Goal: Obtain resource: Download file/media

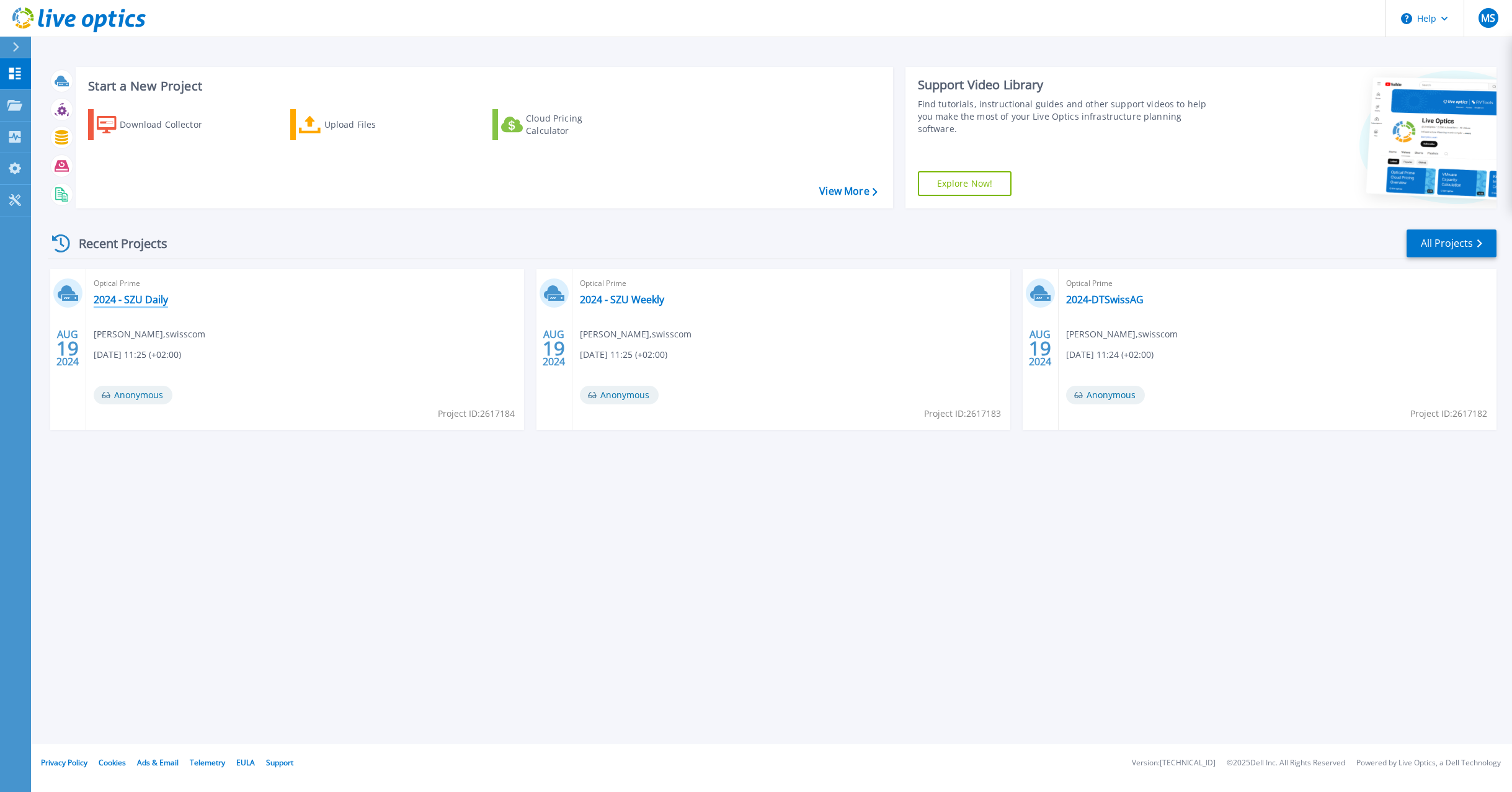
click at [151, 298] on link "2024 - SZU Daily" at bounding box center [130, 300] width 75 height 13
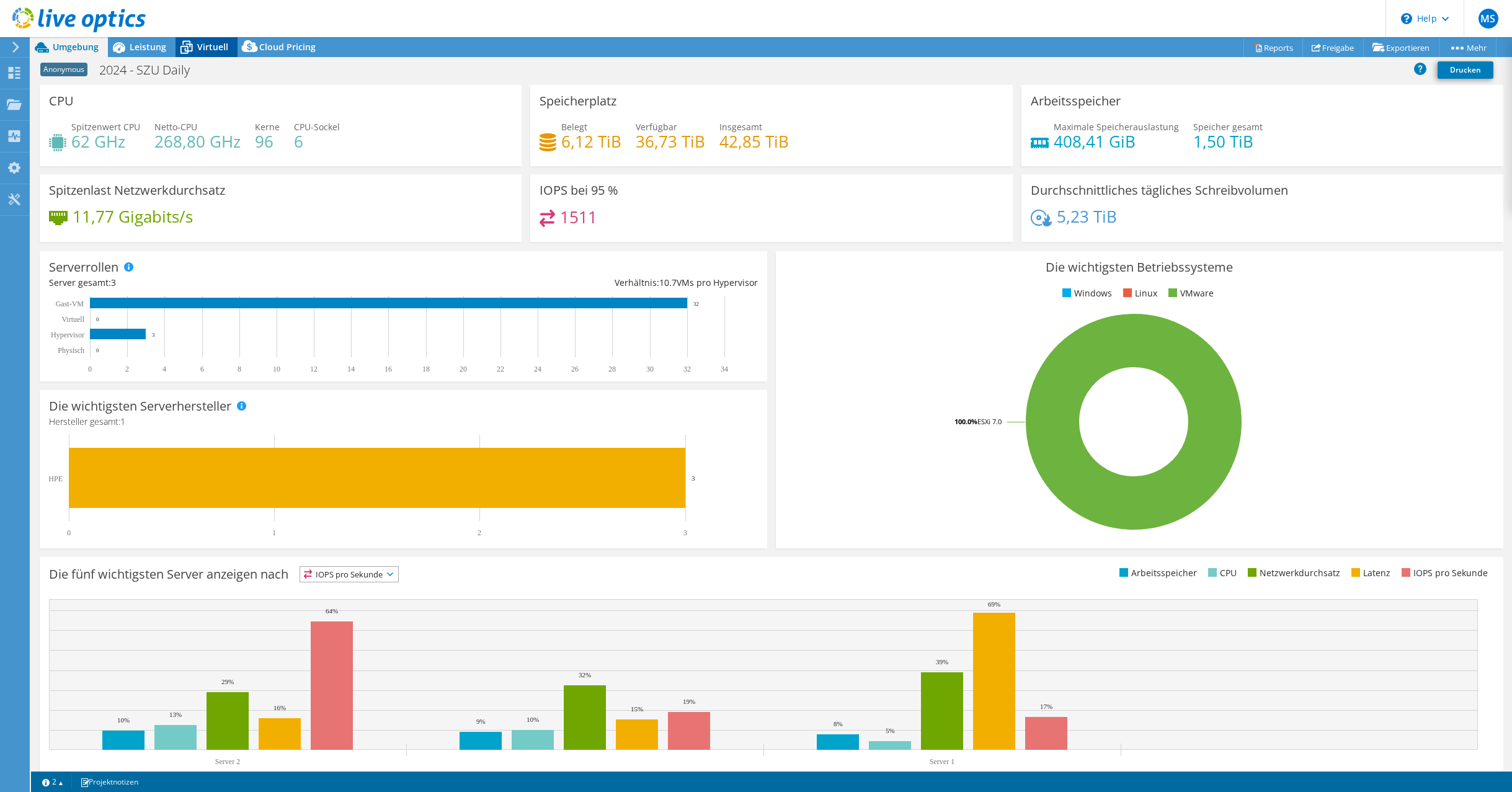
click at [208, 43] on span "Virtuell" at bounding box center [213, 47] width 31 height 12
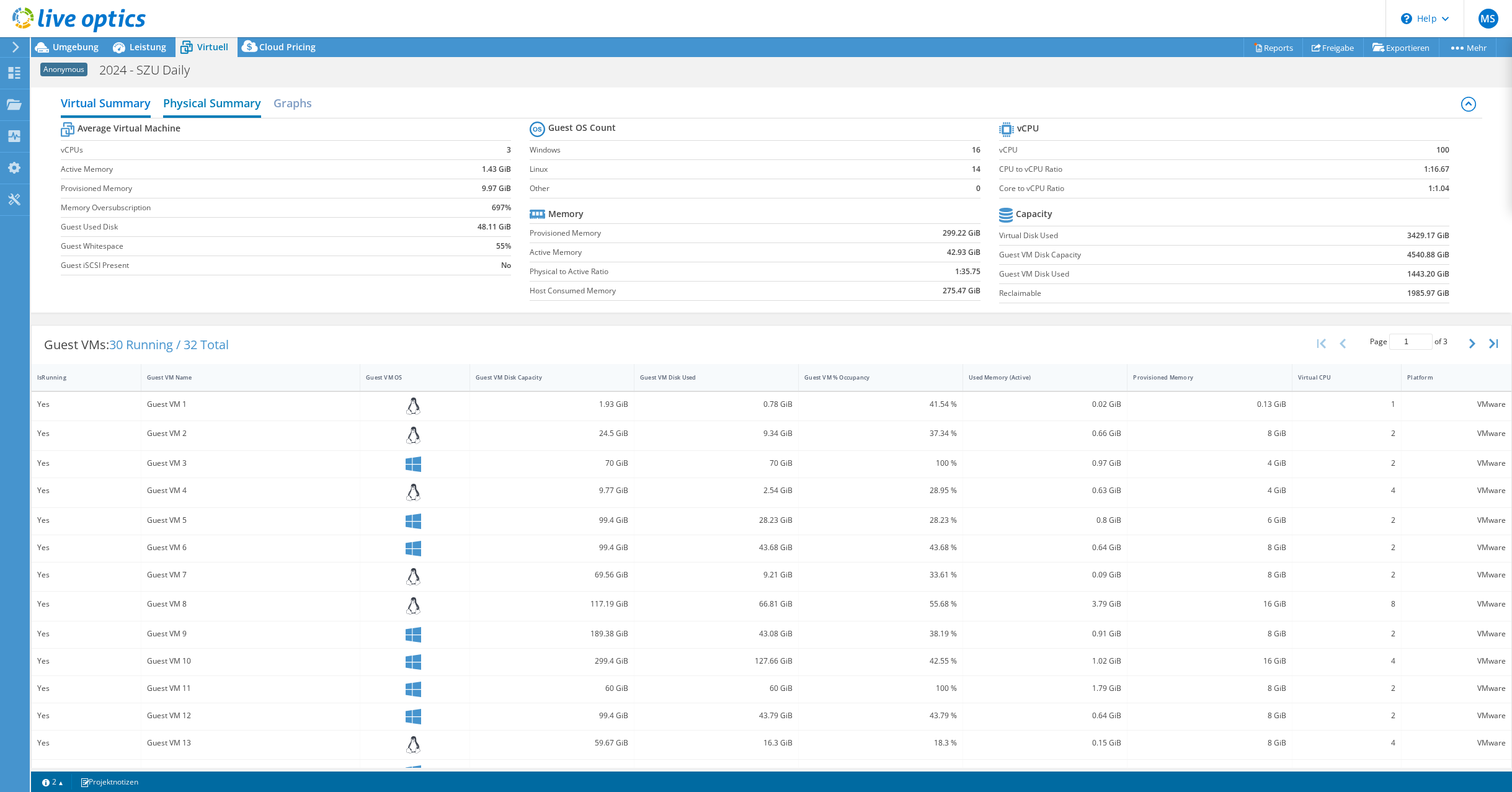
click at [214, 97] on h2 "Physical Summary" at bounding box center [212, 104] width 98 height 27
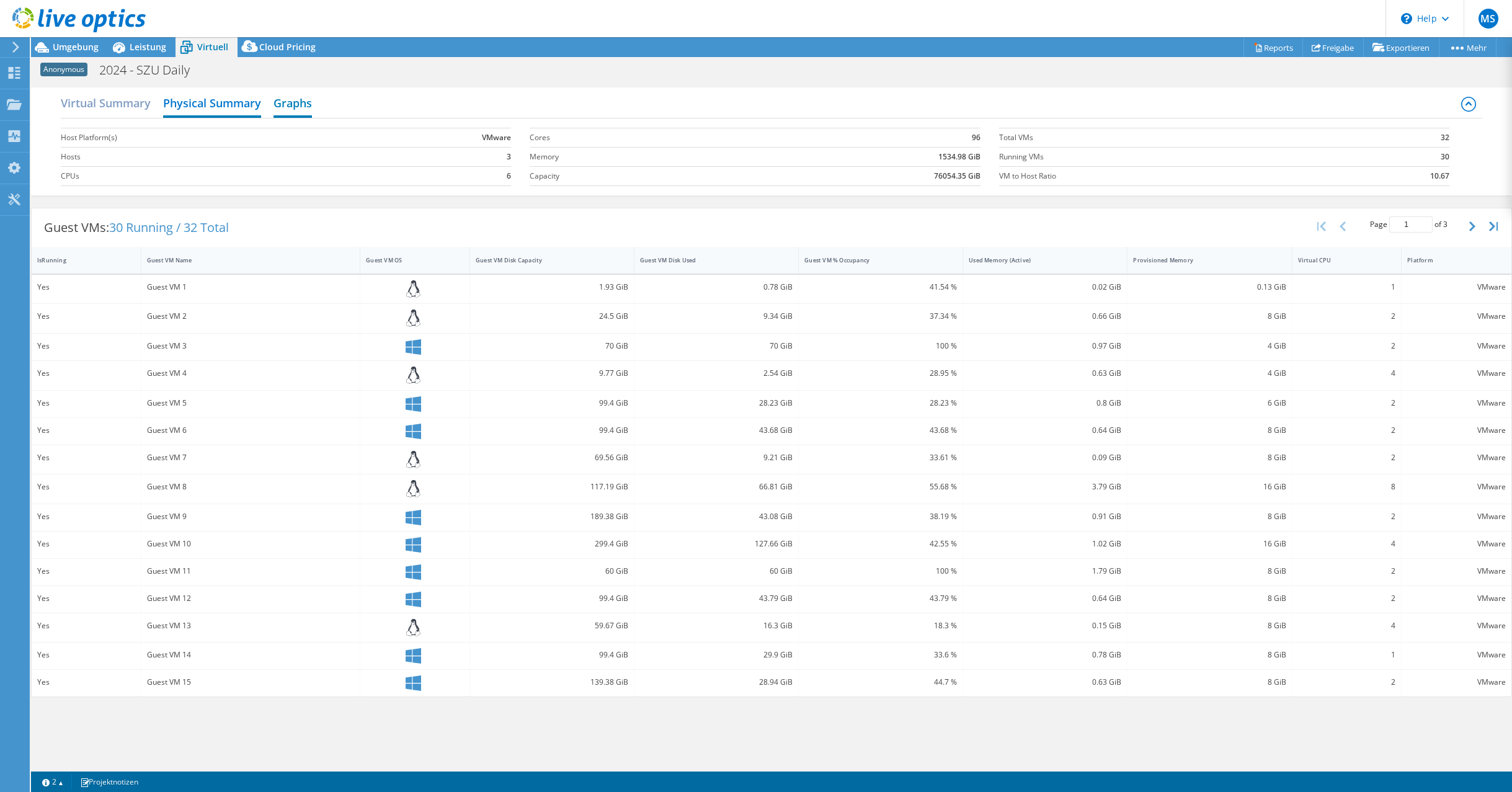
click at [308, 104] on h2 "Graphs" at bounding box center [293, 104] width 39 height 27
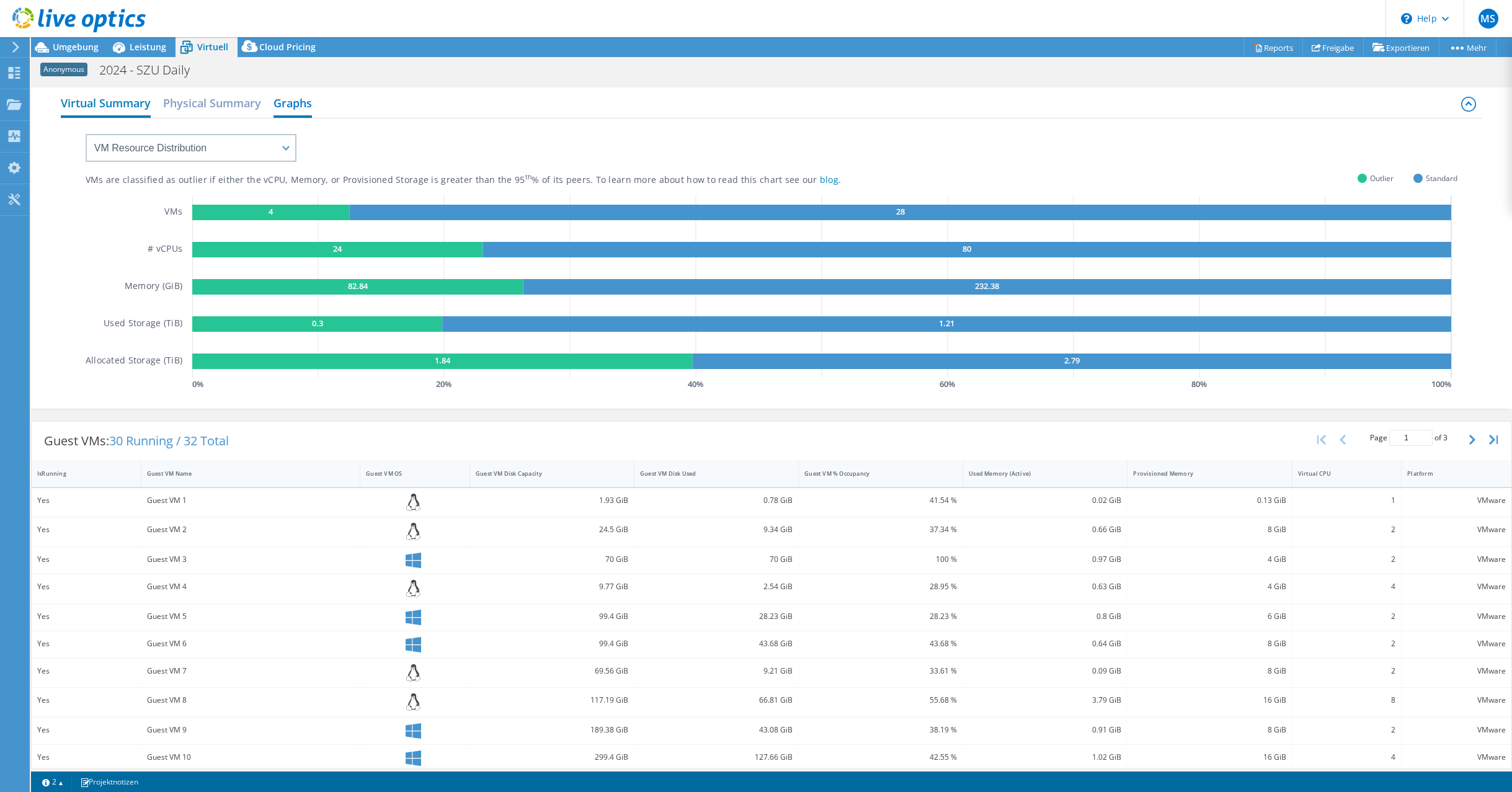
click at [111, 102] on h2 "Virtual Summary" at bounding box center [106, 104] width 90 height 27
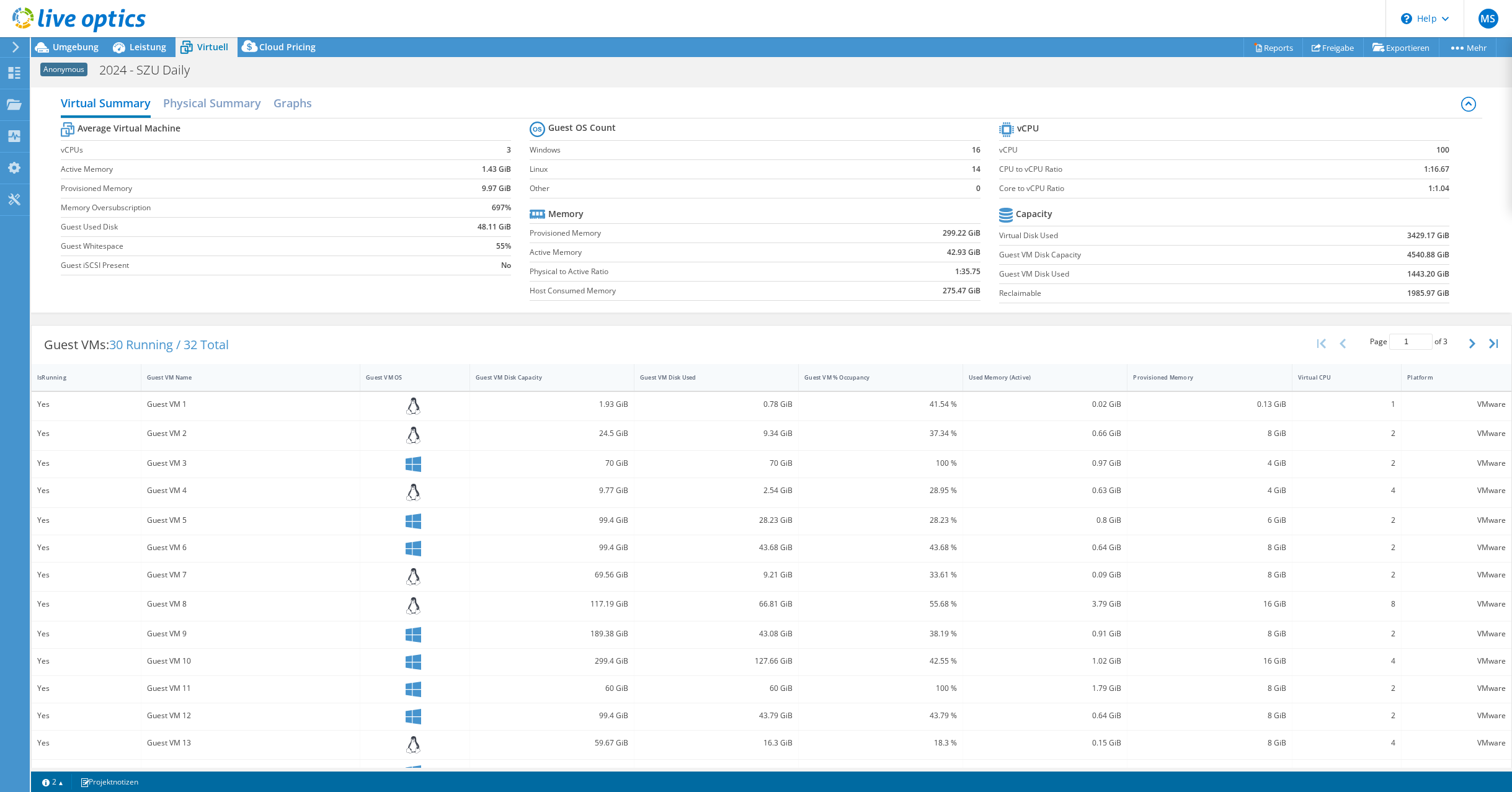
click at [1462, 102] on icon at bounding box center [1469, 104] width 15 height 15
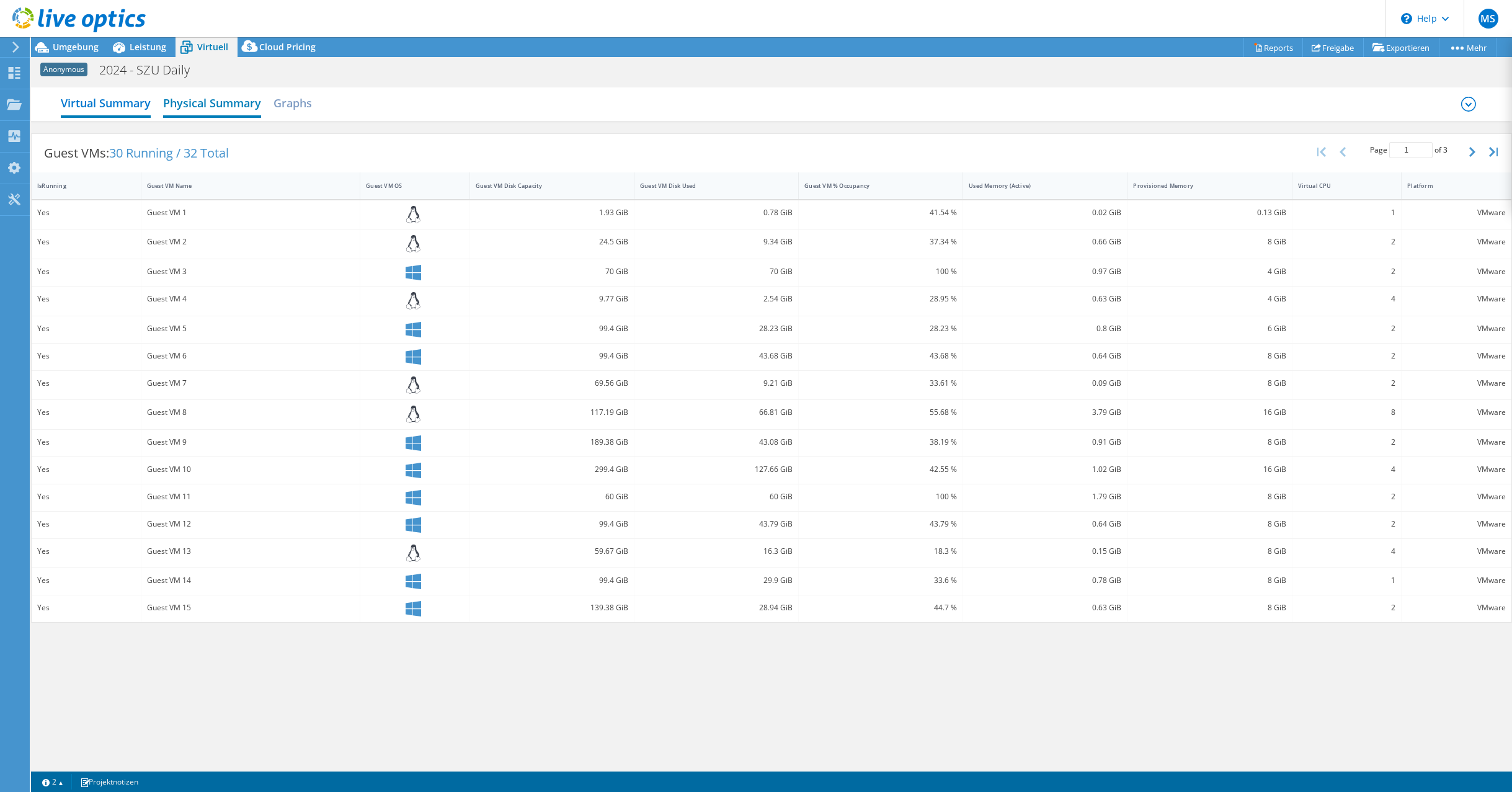
click at [200, 105] on h2 "Physical Summary" at bounding box center [212, 104] width 98 height 27
click at [286, 103] on h2 "Graphs" at bounding box center [293, 104] width 39 height 27
click at [203, 98] on h2 "Physical Summary" at bounding box center [212, 104] width 98 height 27
click at [110, 93] on h2 "Virtual Summary" at bounding box center [106, 104] width 90 height 27
click at [1472, 103] on icon at bounding box center [1469, 104] width 15 height 15
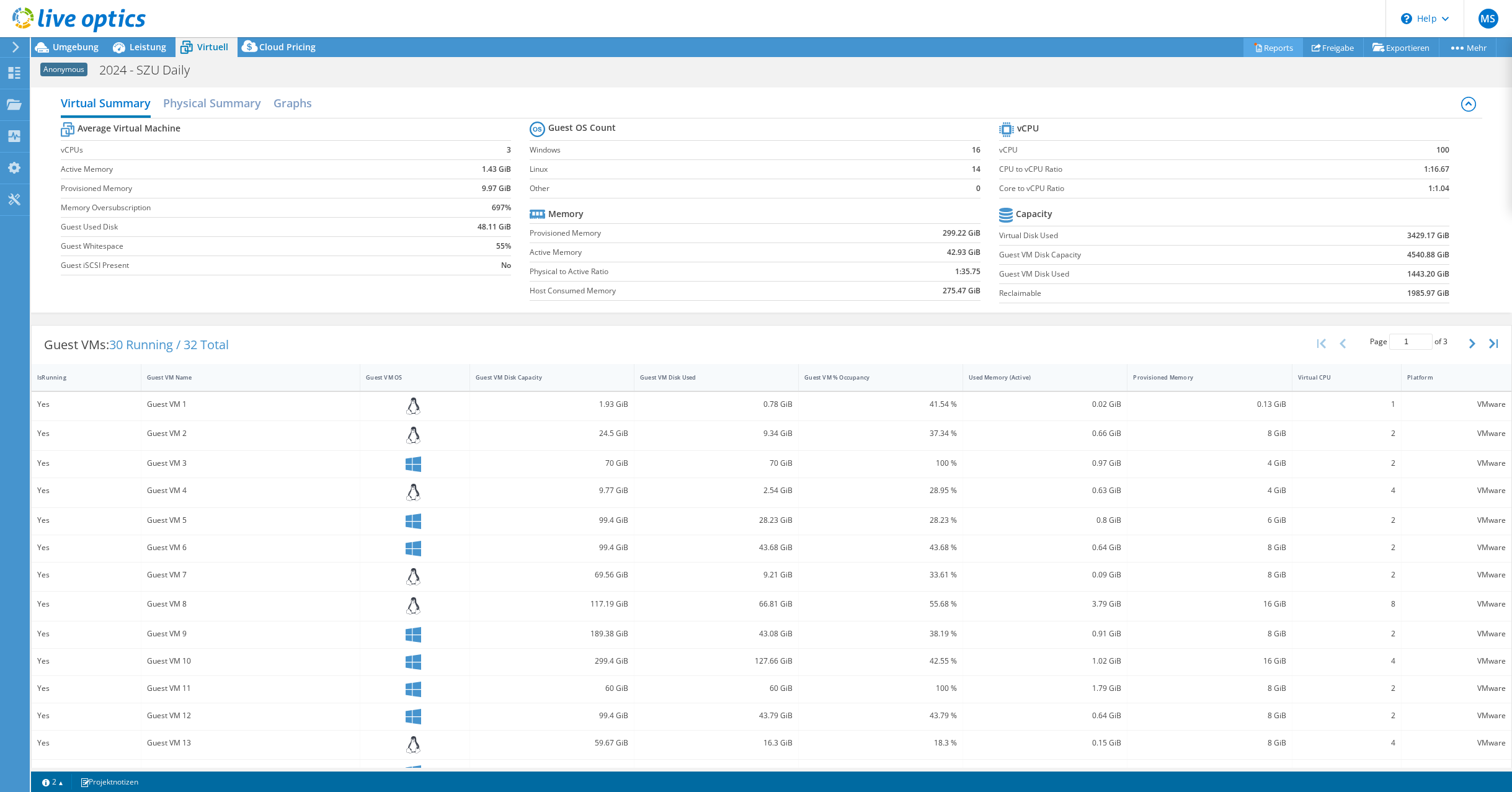
click at [1262, 46] on link "Reports" at bounding box center [1273, 47] width 59 height 19
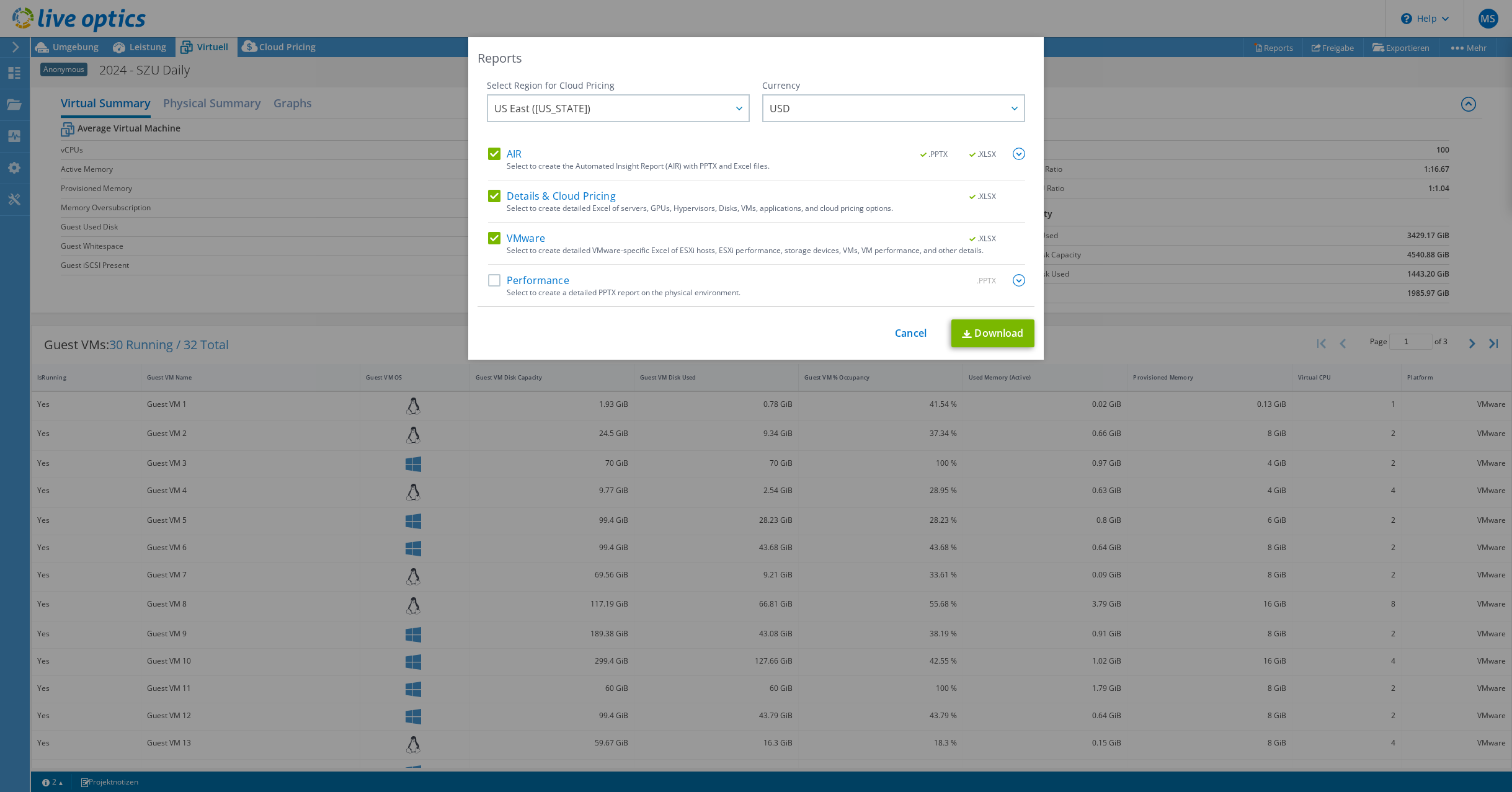
click at [494, 149] on label "AIR" at bounding box center [505, 154] width 33 height 13
click at [0, 0] on input "AIR" at bounding box center [0, 0] width 0 height 0
click at [488, 191] on label "Details & Cloud Pricing" at bounding box center [552, 196] width 127 height 13
click at [0, 0] on input "Details & Cloud Pricing" at bounding box center [0, 0] width 0 height 0
click at [987, 320] on link "Download" at bounding box center [993, 333] width 84 height 28
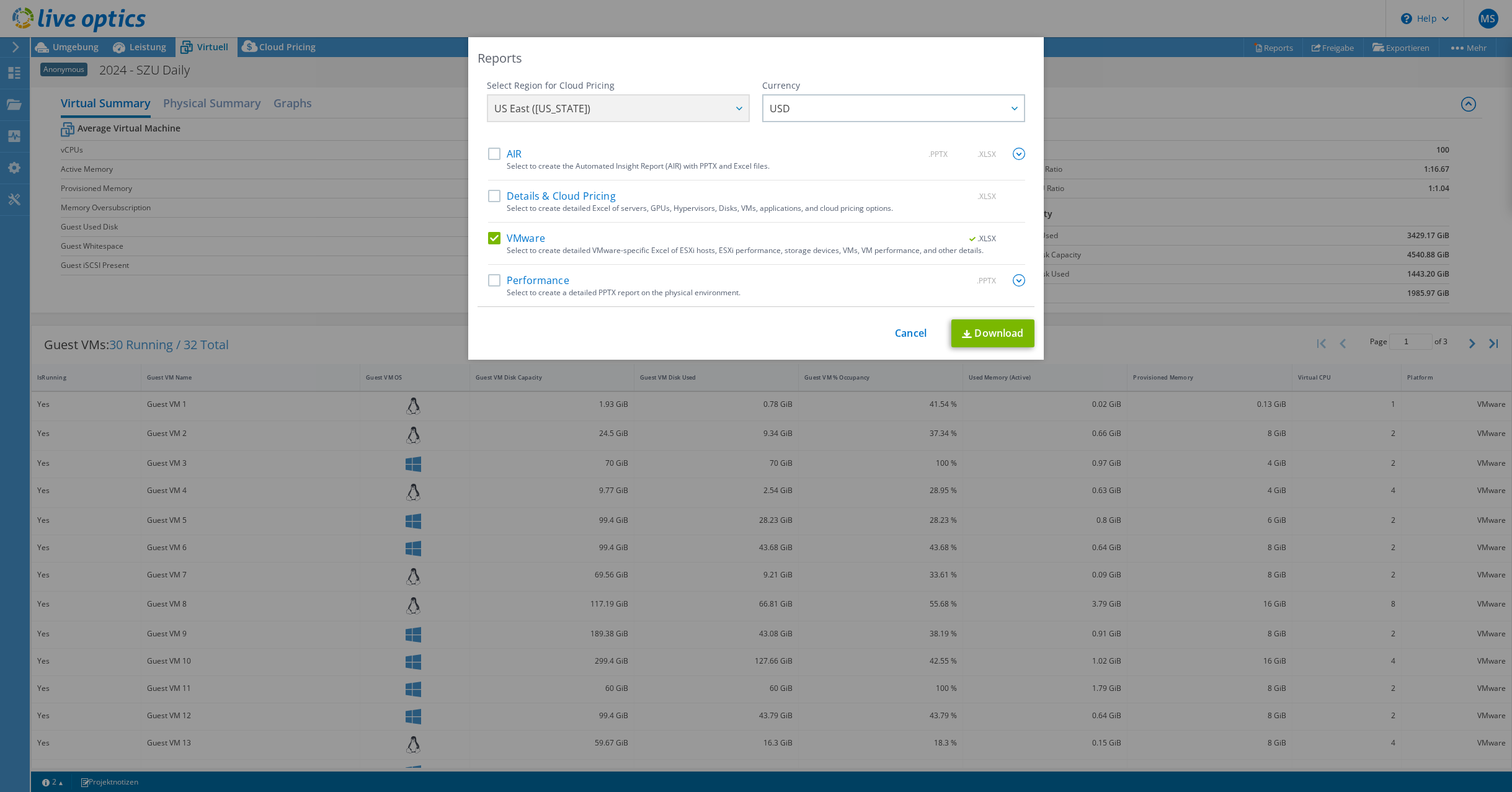
drag, startPoint x: 1156, startPoint y: 84, endPoint x: 1140, endPoint y: 83, distance: 16.0
click at [1156, 84] on div "Reports Select Region for Cloud Pricing Asia Pacific ([GEOGRAPHIC_DATA]) [GEOGR…" at bounding box center [756, 395] width 1512 height 717
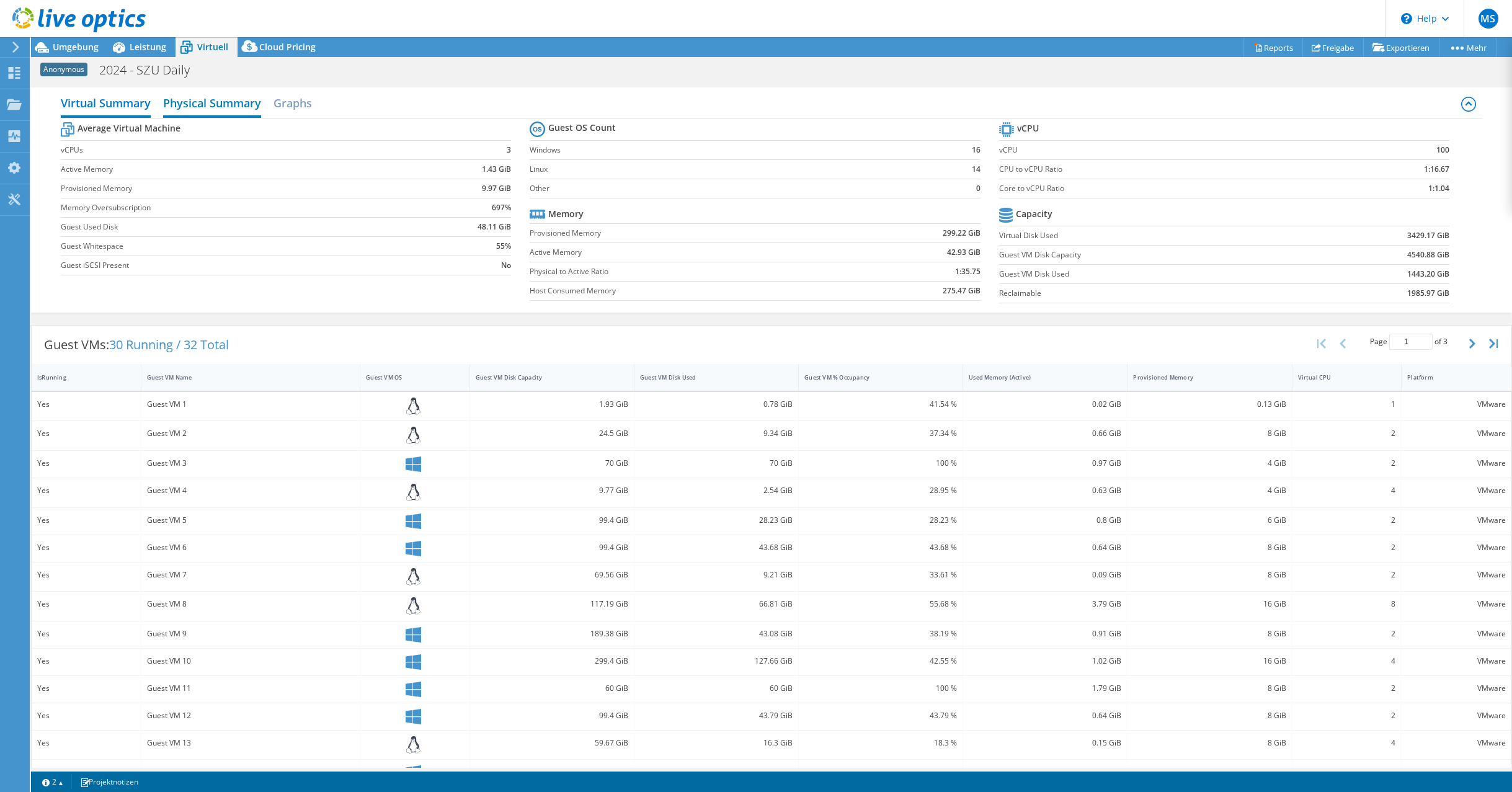
click at [231, 105] on h2 "Physical Summary" at bounding box center [212, 104] width 98 height 27
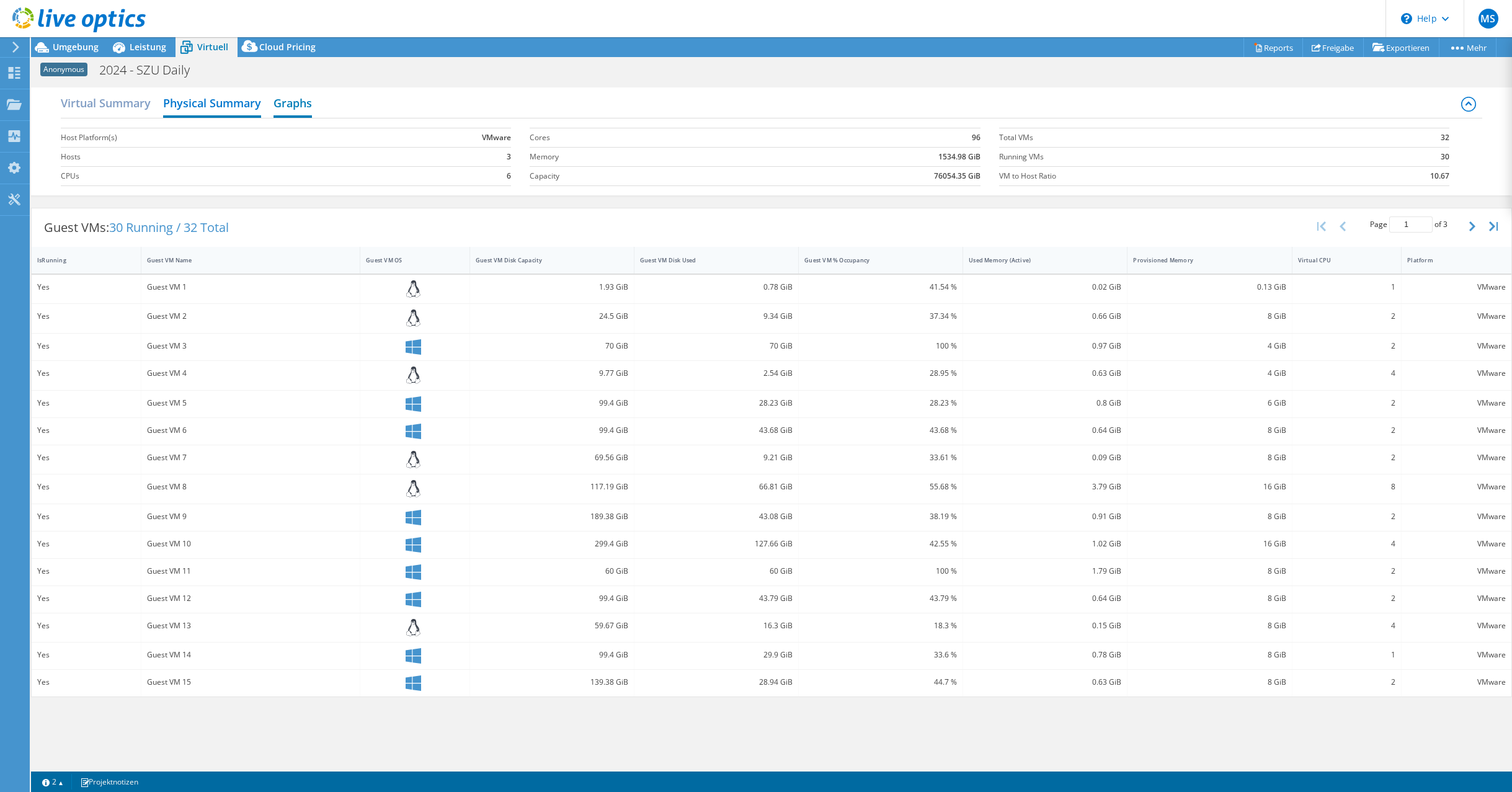
click at [299, 103] on h2 "Graphs" at bounding box center [293, 104] width 39 height 27
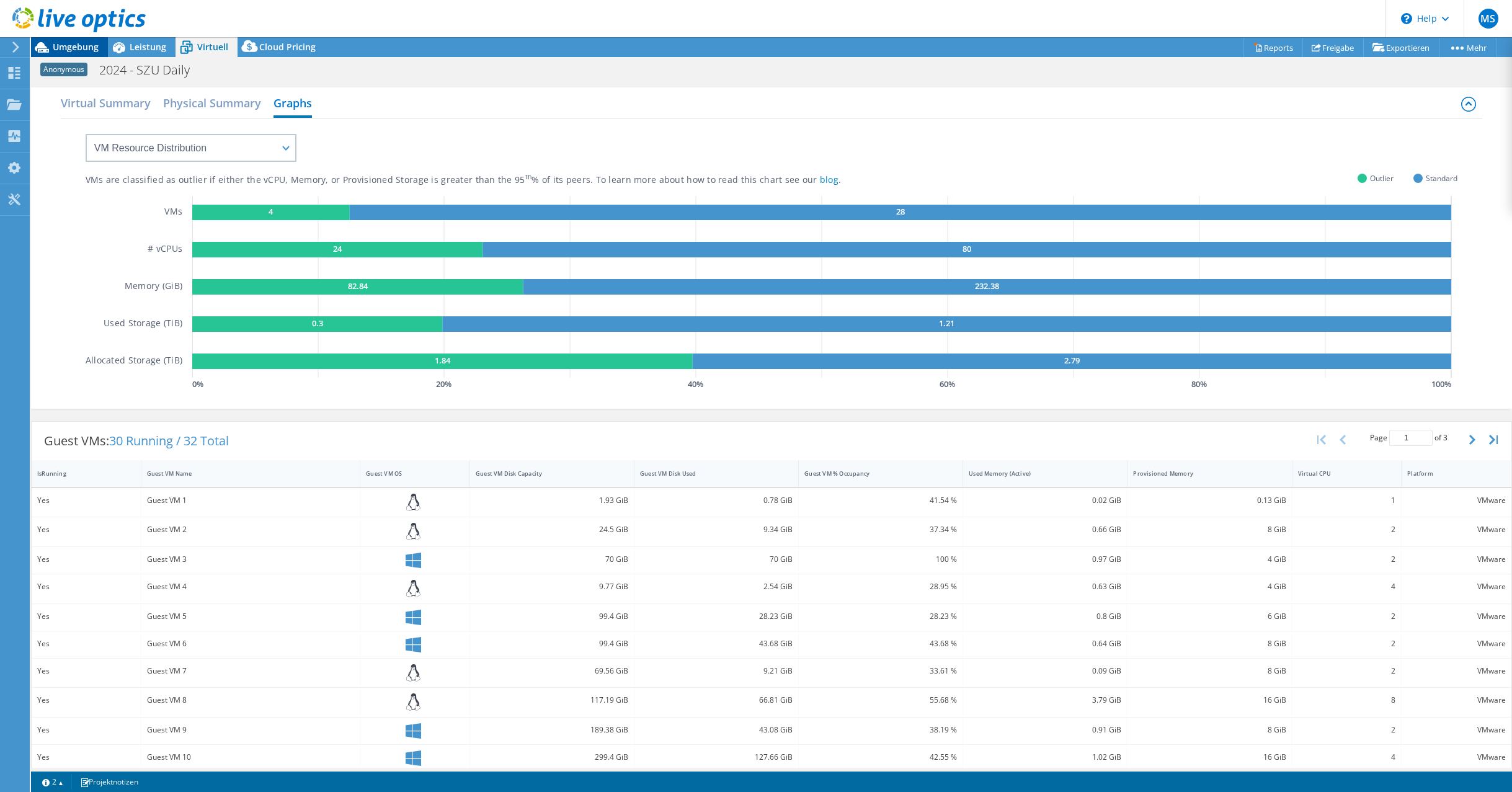
click at [55, 48] on span "Umgebung" at bounding box center [75, 47] width 46 height 12
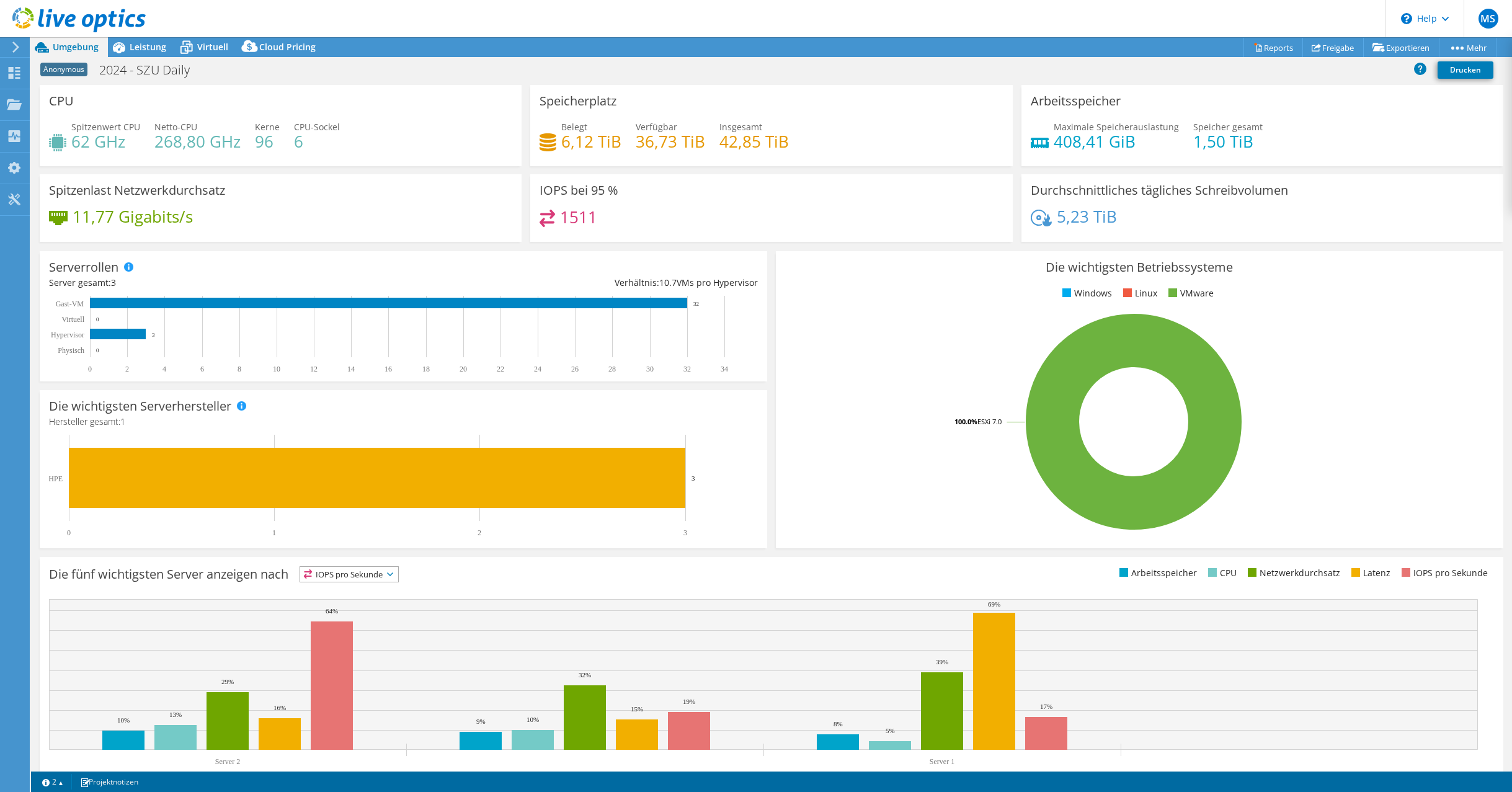
click at [15, 44] on use at bounding box center [16, 47] width 7 height 11
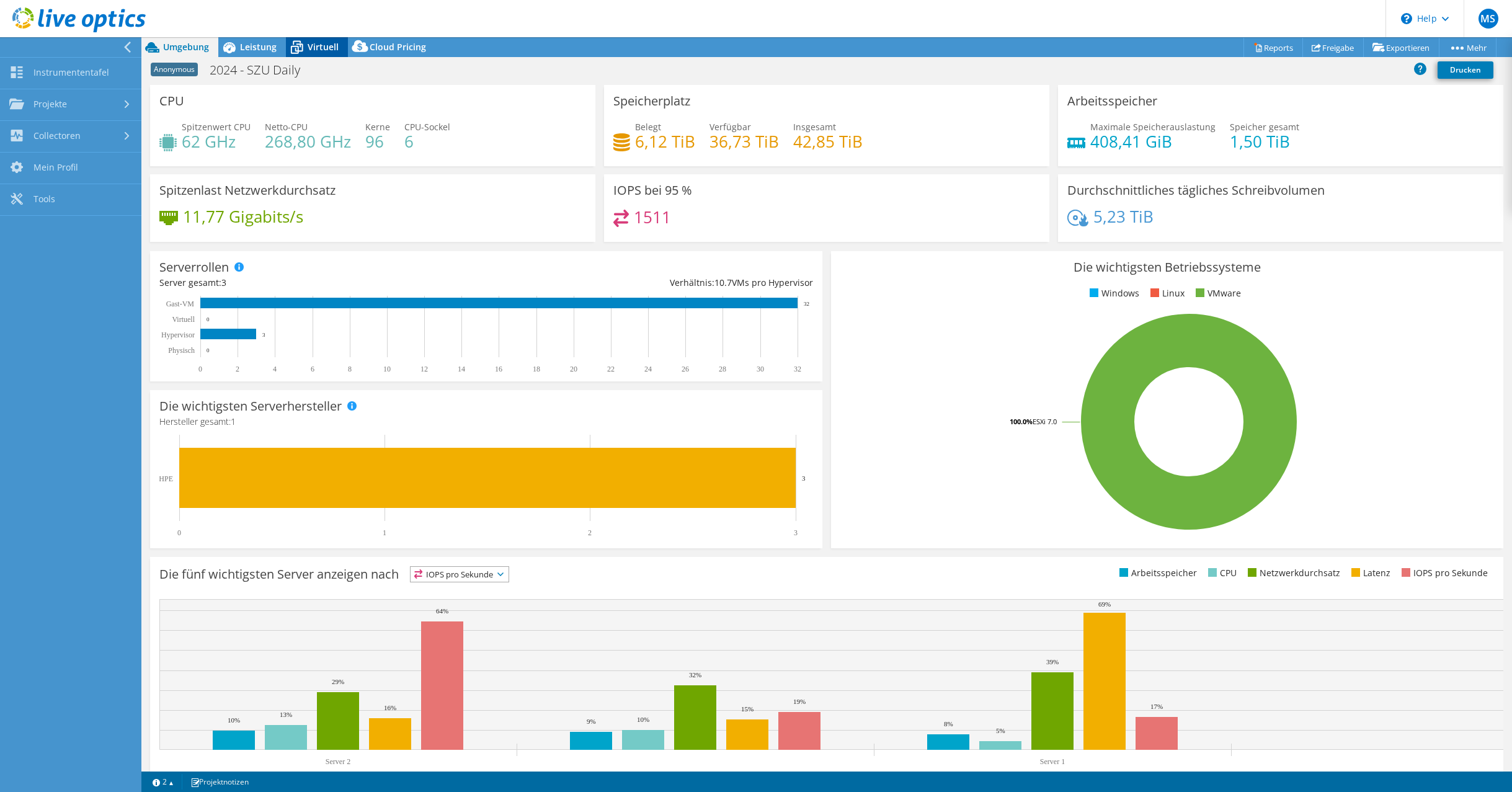
click at [316, 43] on span "Virtuell" at bounding box center [323, 47] width 31 height 12
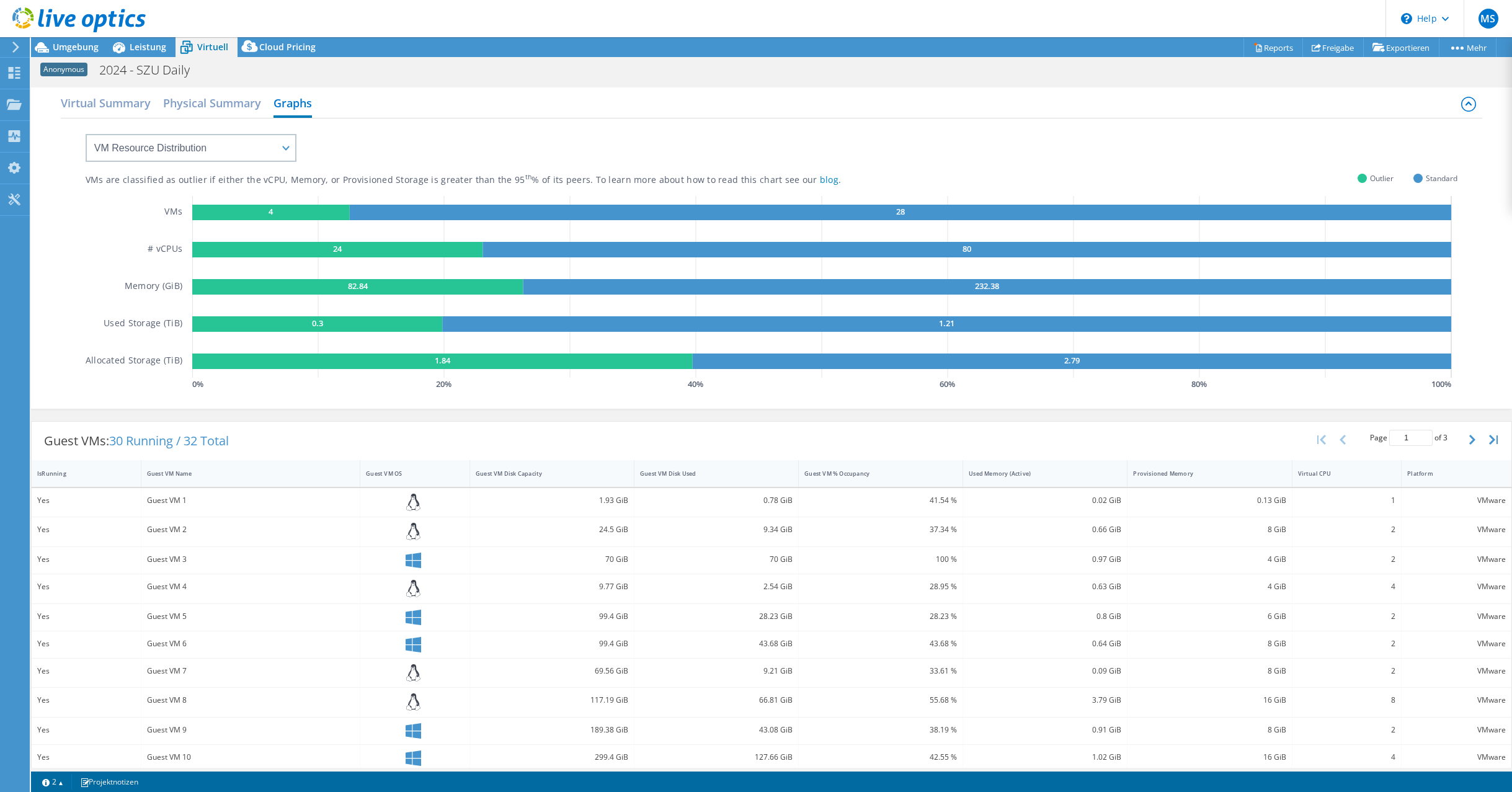
click at [13, 49] on icon at bounding box center [15, 47] width 9 height 11
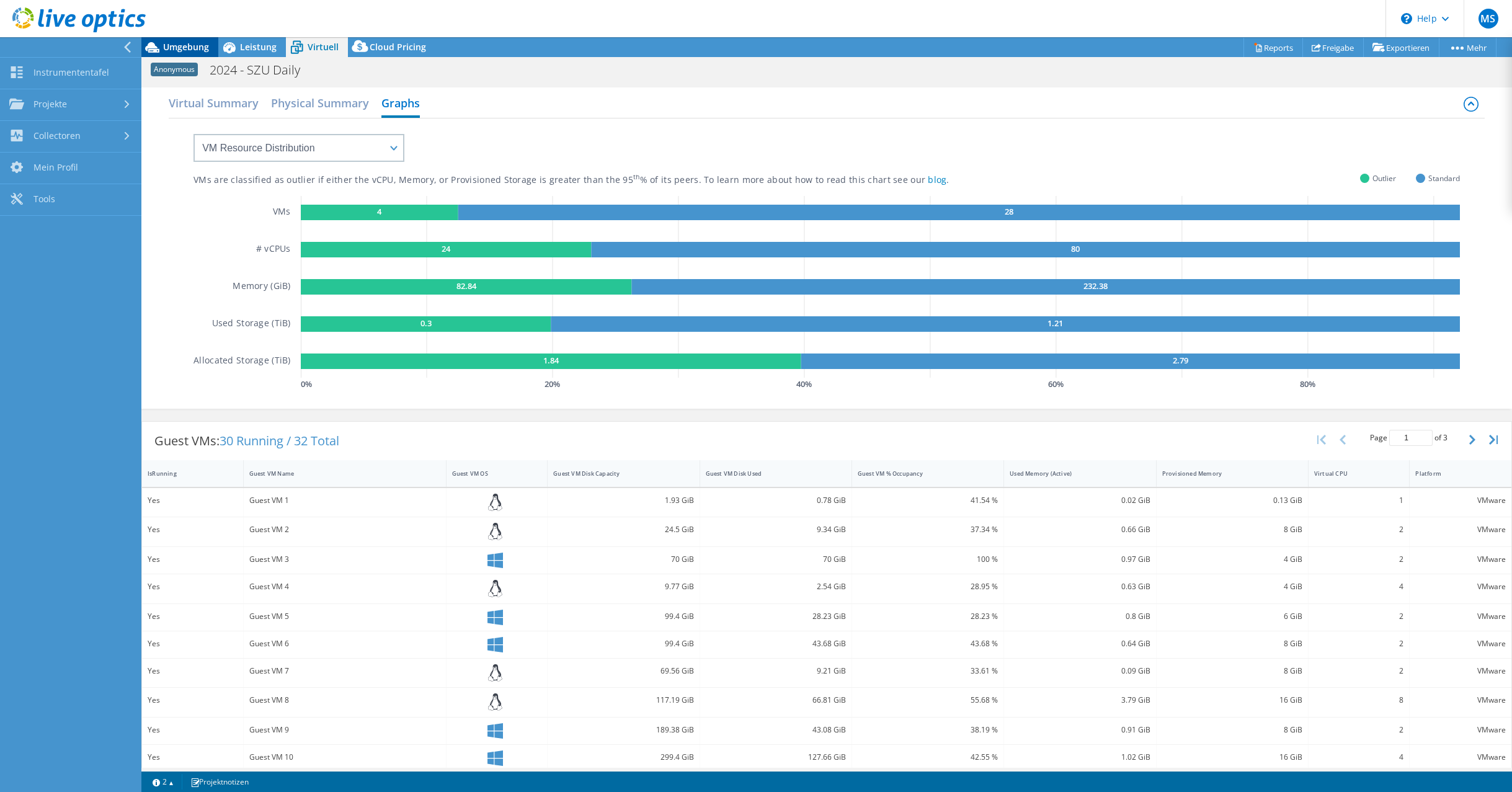
click at [175, 48] on span "Umgebung" at bounding box center [186, 47] width 46 height 12
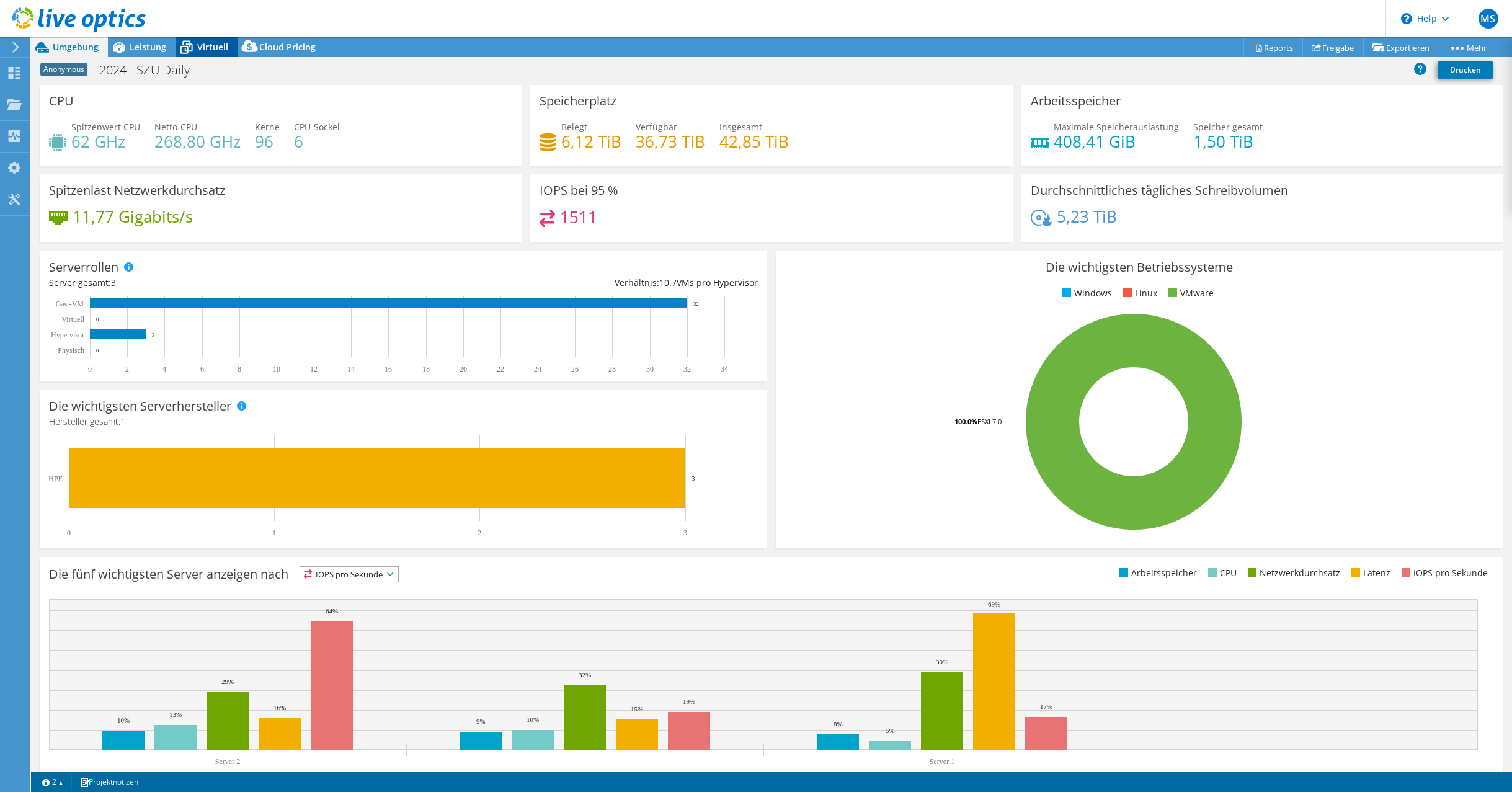
click at [215, 48] on span "Virtuell" at bounding box center [213, 47] width 31 height 12
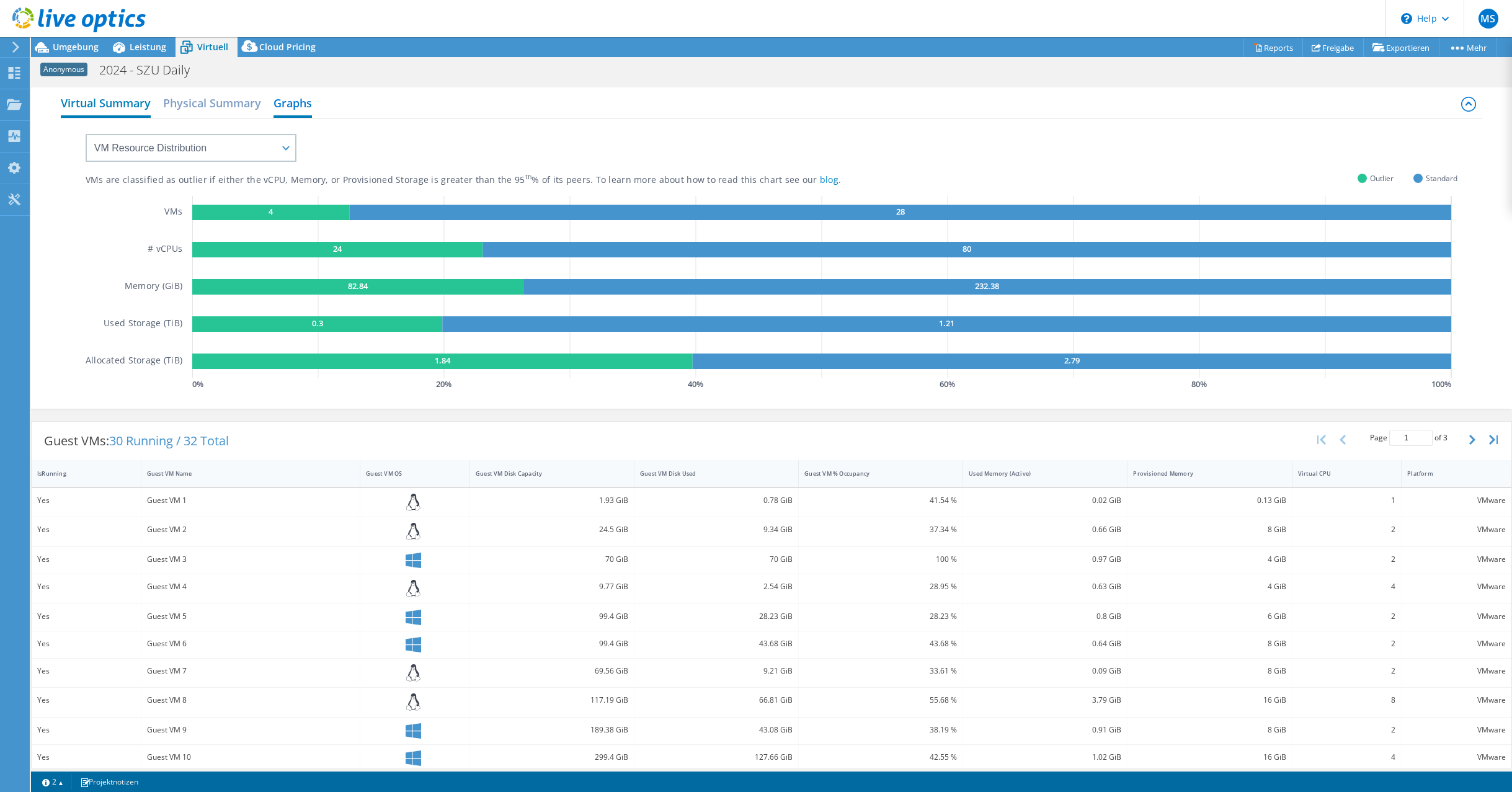
click at [109, 104] on h2 "Virtual Summary" at bounding box center [106, 104] width 90 height 27
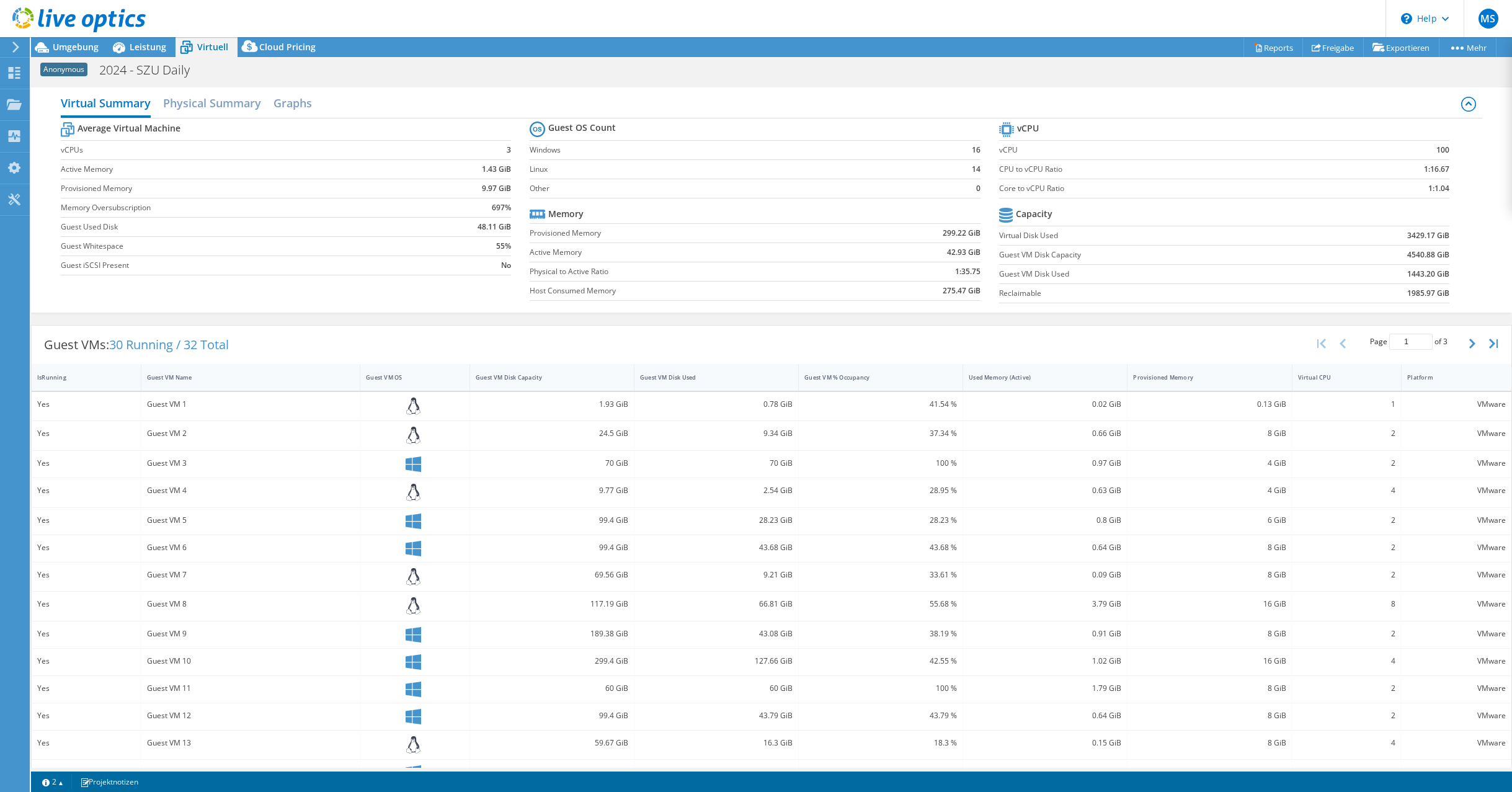
click at [18, 45] on icon at bounding box center [15, 47] width 9 height 11
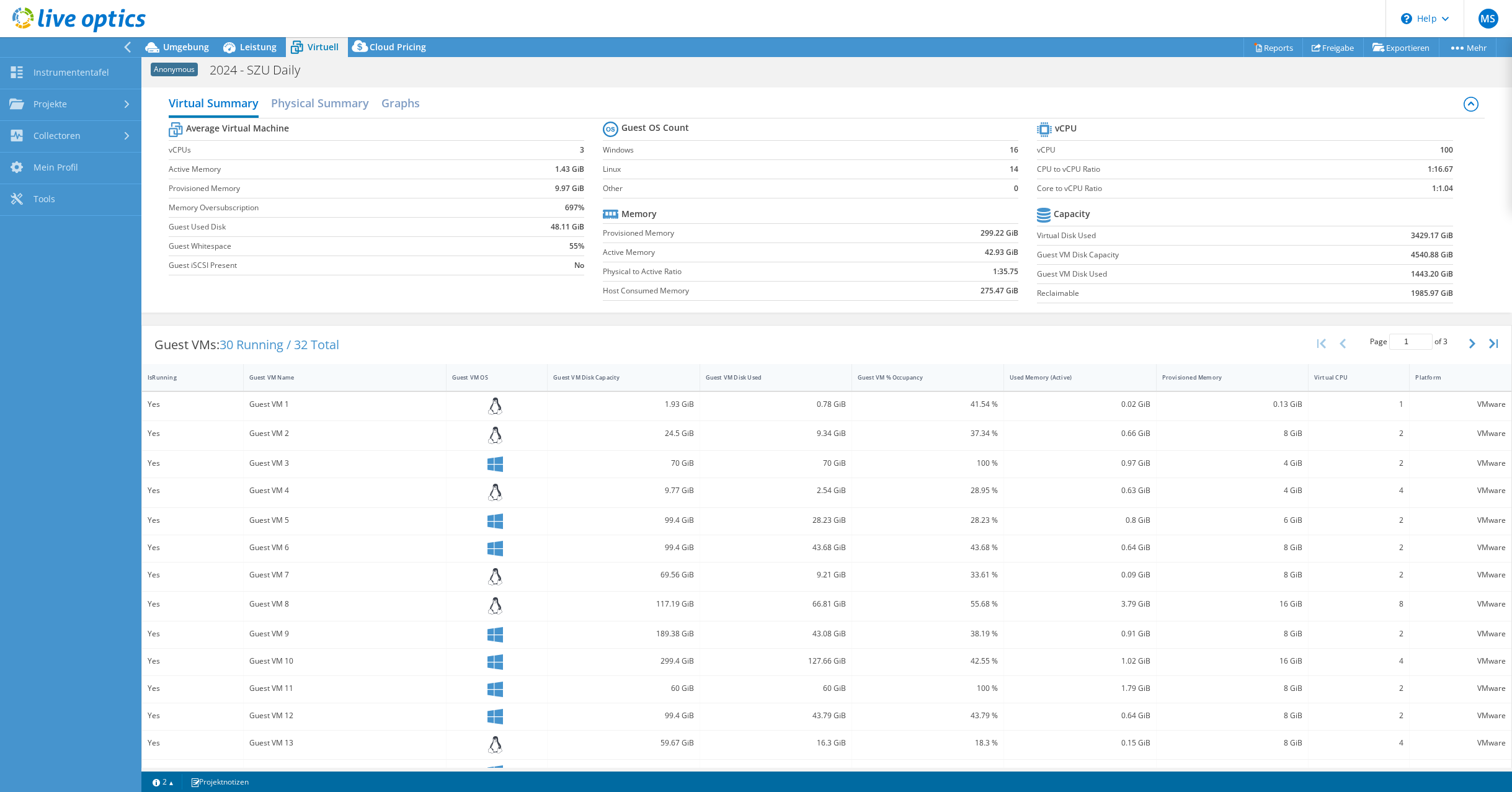
click at [127, 48] on icon at bounding box center [127, 47] width 9 height 11
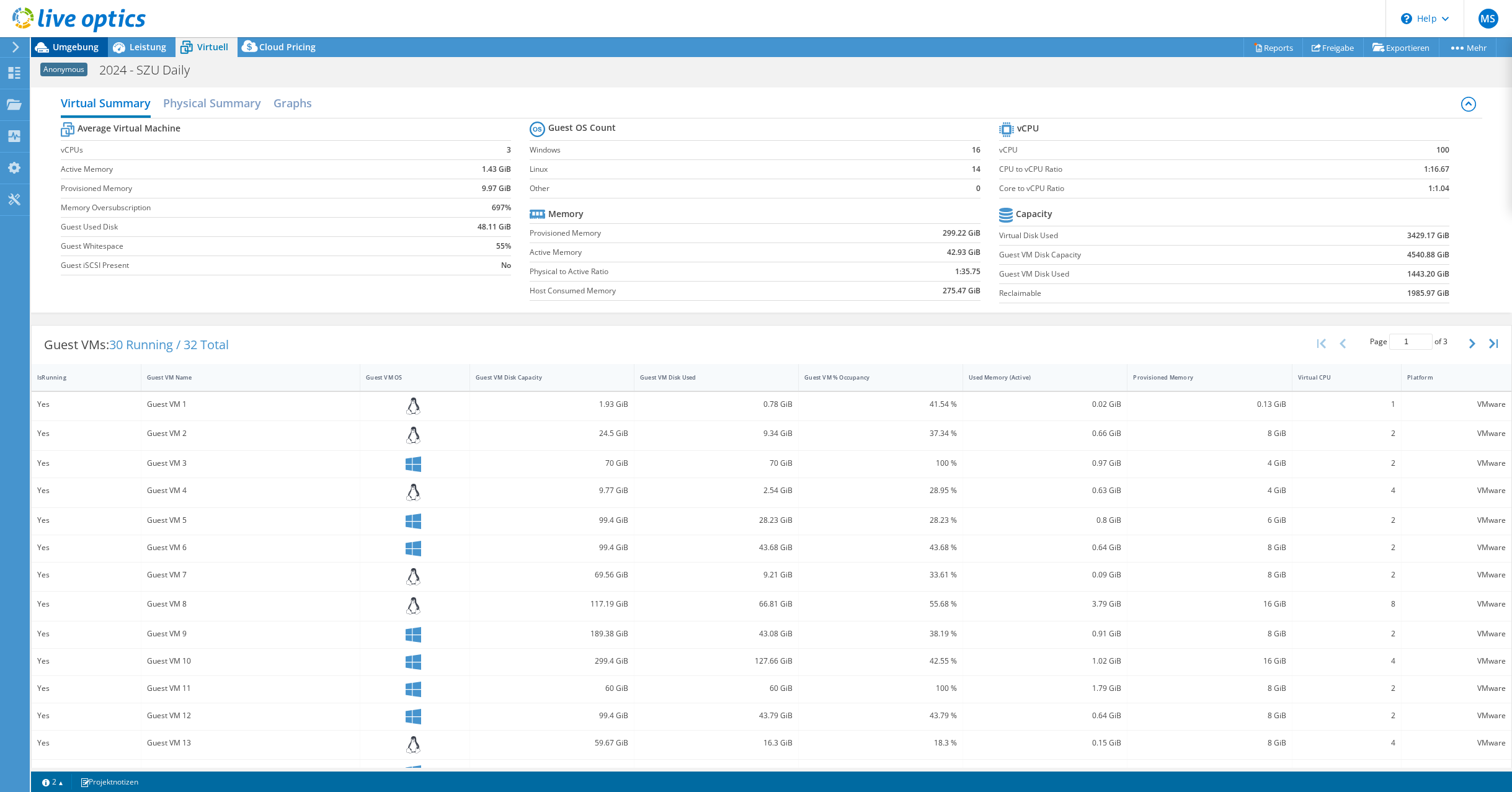
click at [75, 50] on span "Umgebung" at bounding box center [75, 47] width 46 height 12
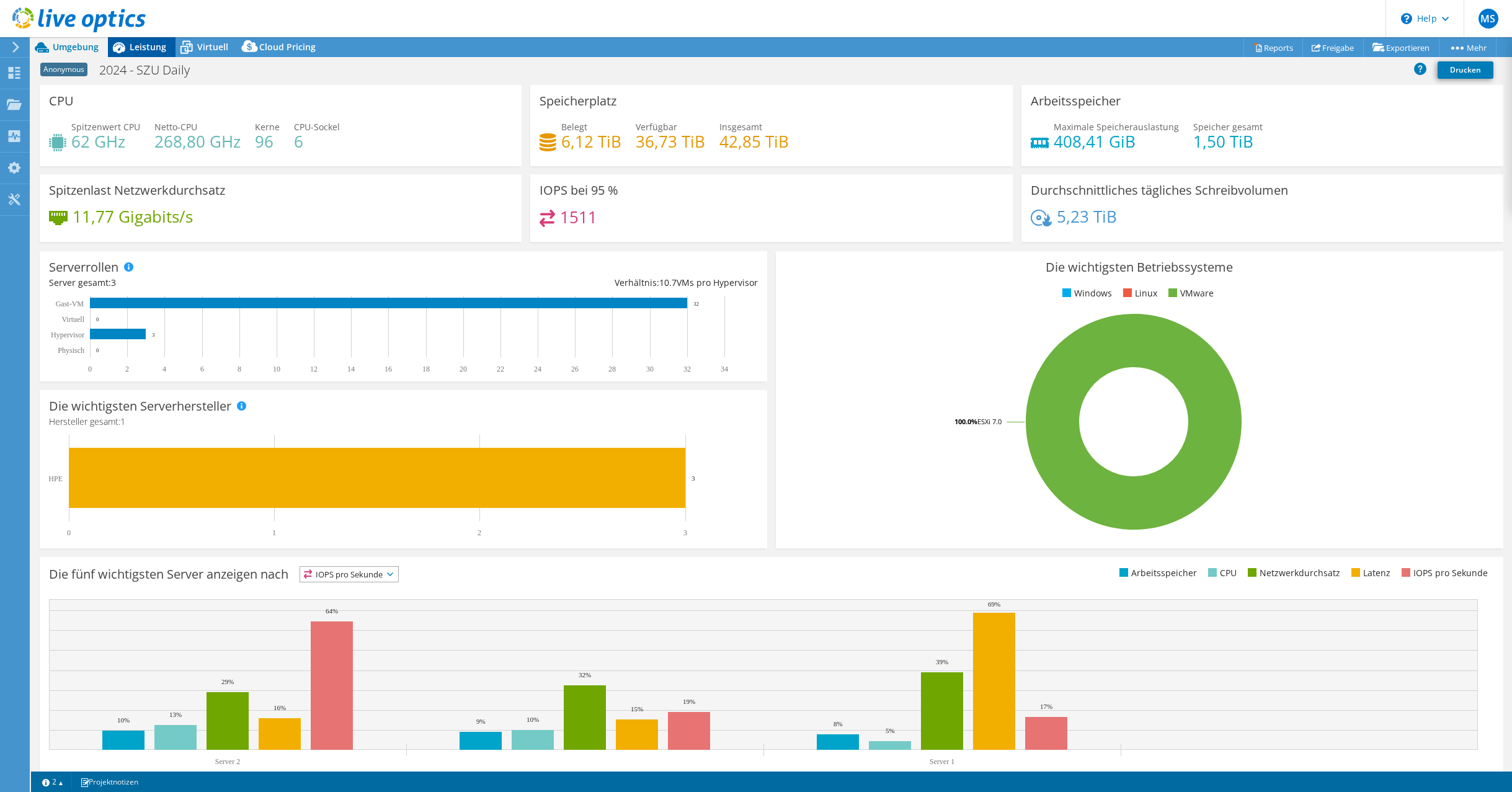
click at [145, 46] on span "Leistung" at bounding box center [147, 47] width 37 height 12
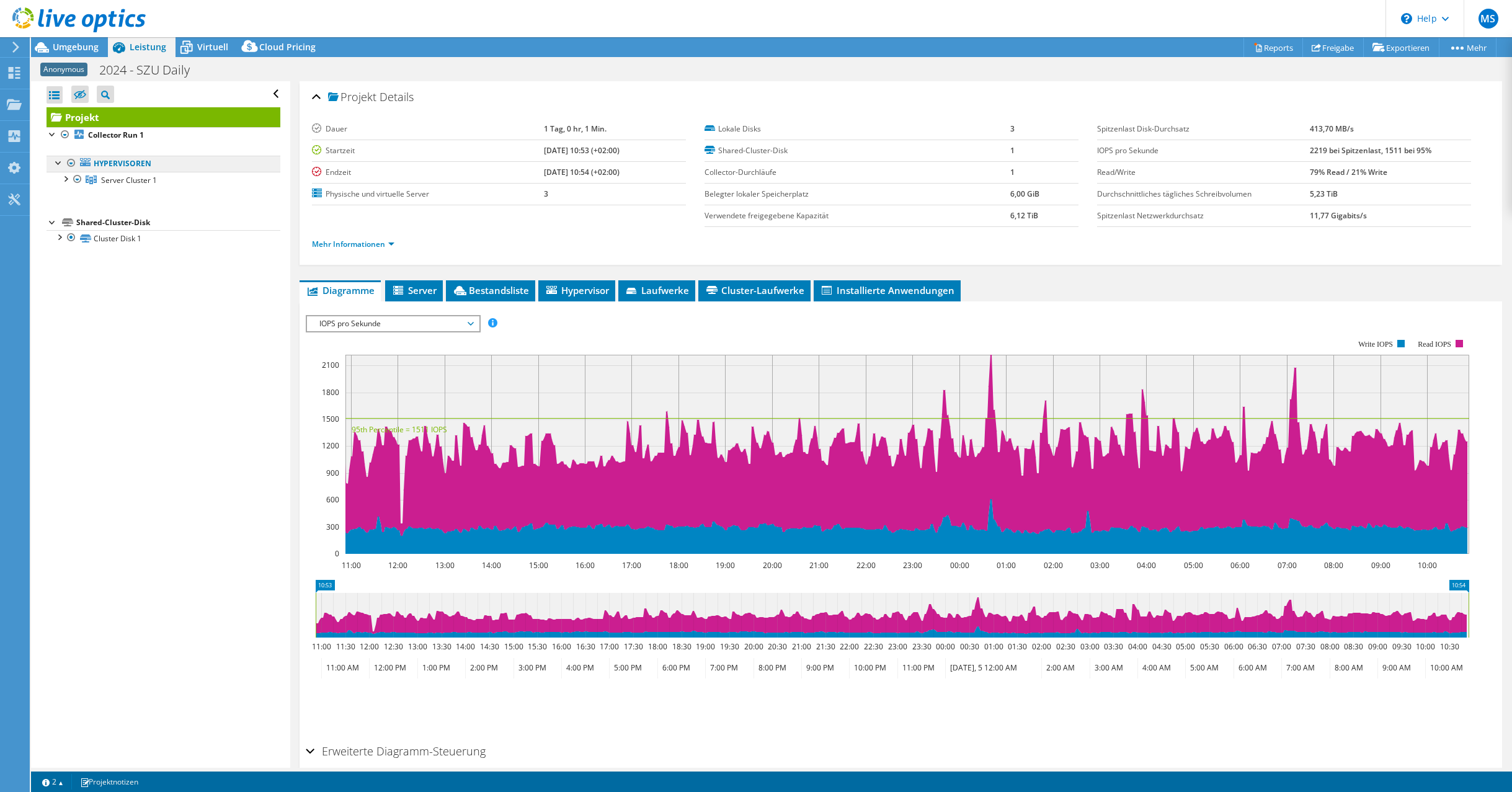
click at [119, 157] on link "Hypervisoren" at bounding box center [163, 163] width 233 height 16
click at [385, 246] on link "Mehr Informationen" at bounding box center [353, 244] width 83 height 11
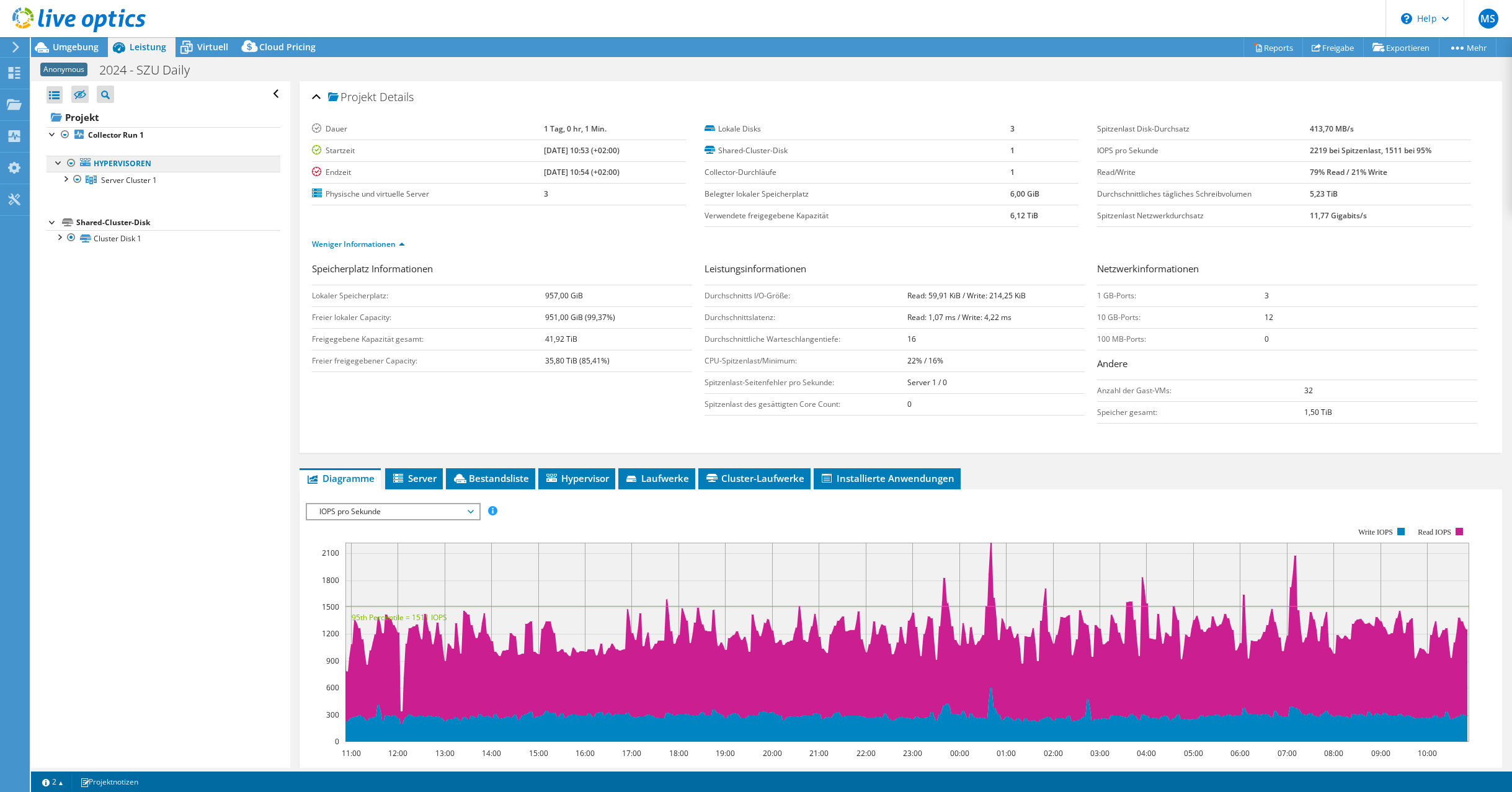
click at [127, 165] on link "Hypervisoren" at bounding box center [163, 163] width 233 height 16
click at [122, 233] on link "Cluster Disk 1" at bounding box center [163, 238] width 233 height 16
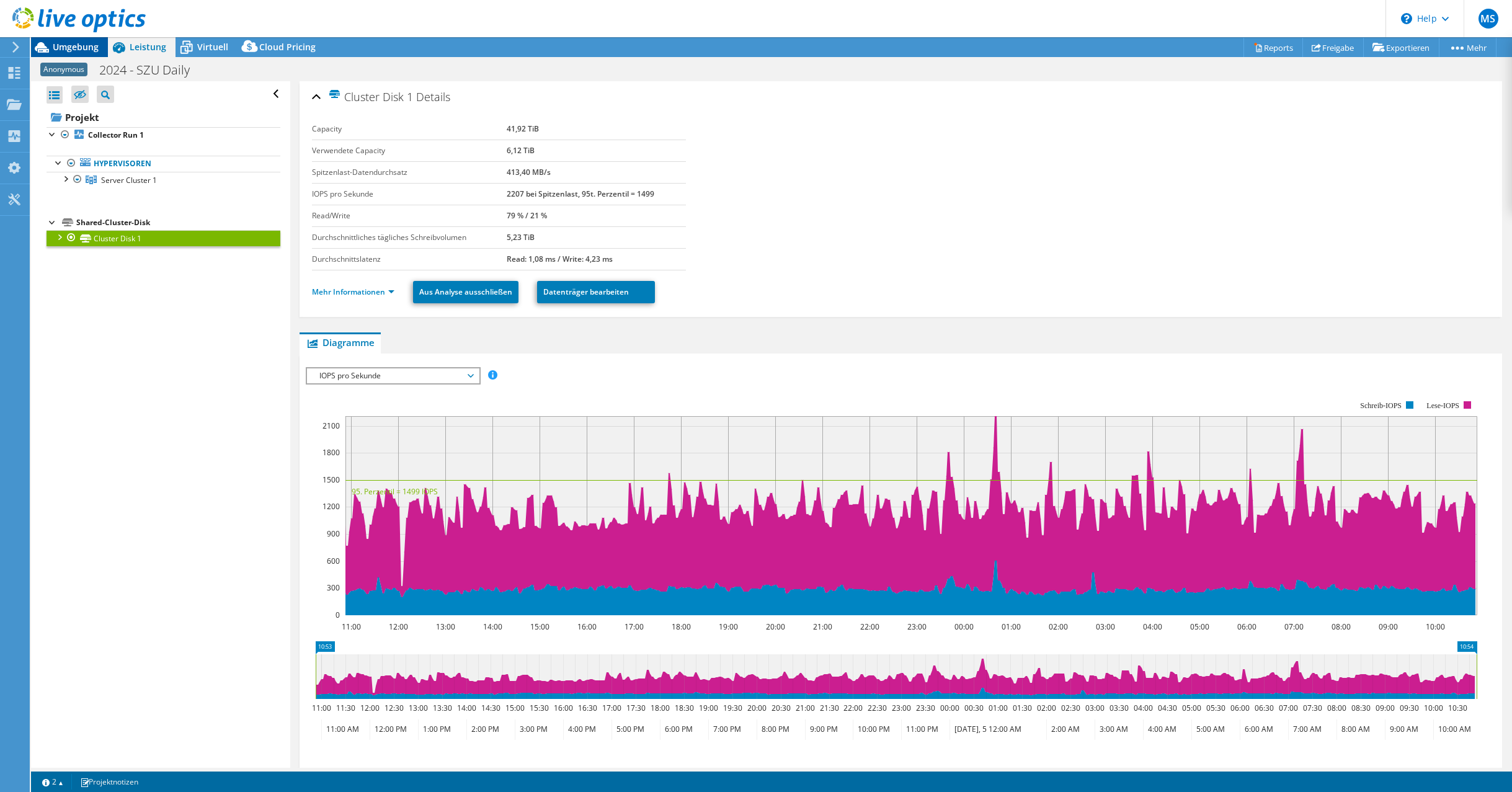
click at [85, 45] on span "Umgebung" at bounding box center [75, 47] width 46 height 12
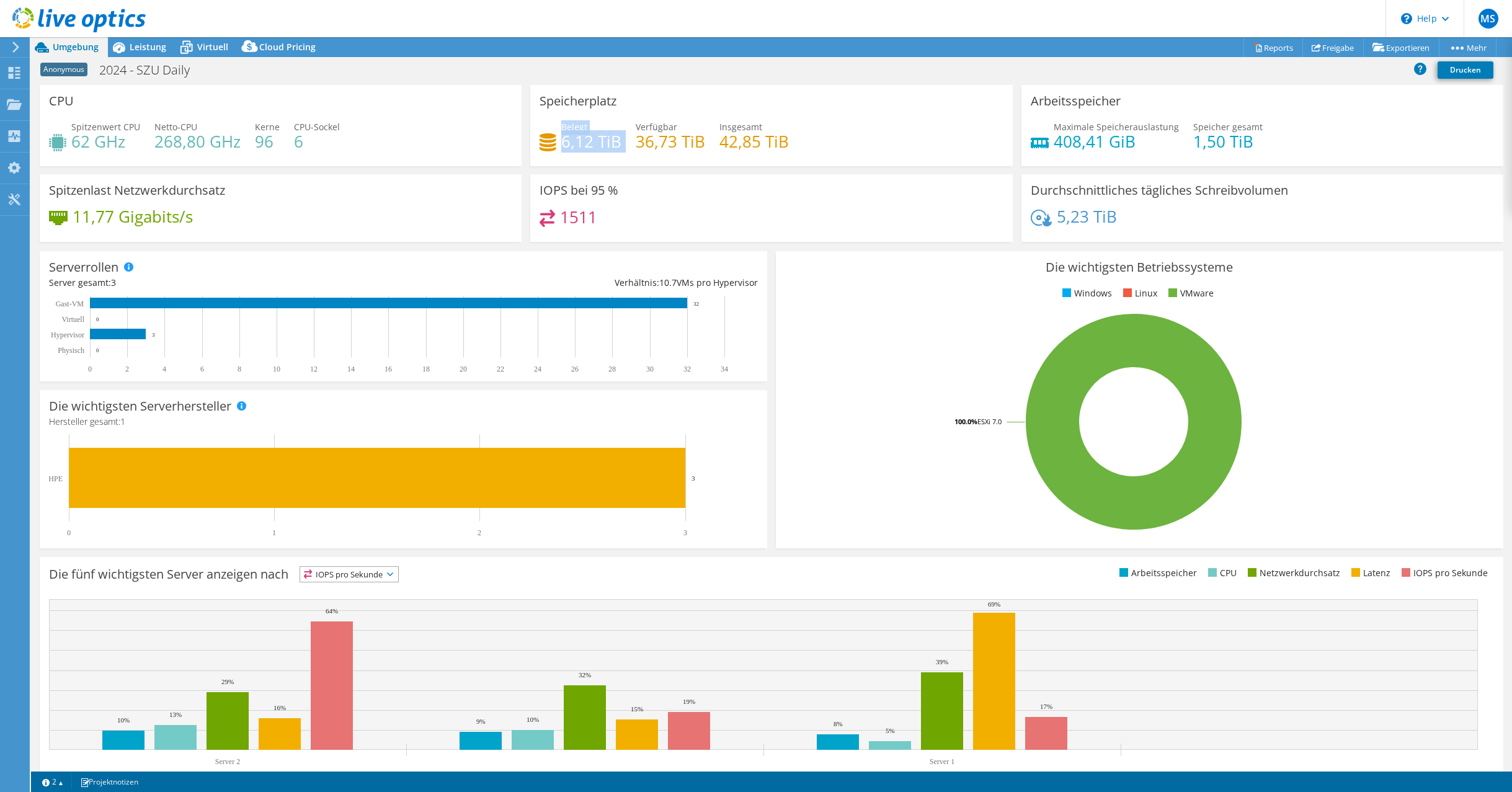
drag, startPoint x: 558, startPoint y: 128, endPoint x: 620, endPoint y: 144, distance: 64.0
click at [620, 144] on div "Belegt 6,12 TiB Verfügbar 36,73 TiB Insgesamt 42,85 TiB" at bounding box center [771, 140] width 463 height 40
click at [203, 40] on div "Virtuell" at bounding box center [206, 47] width 62 height 20
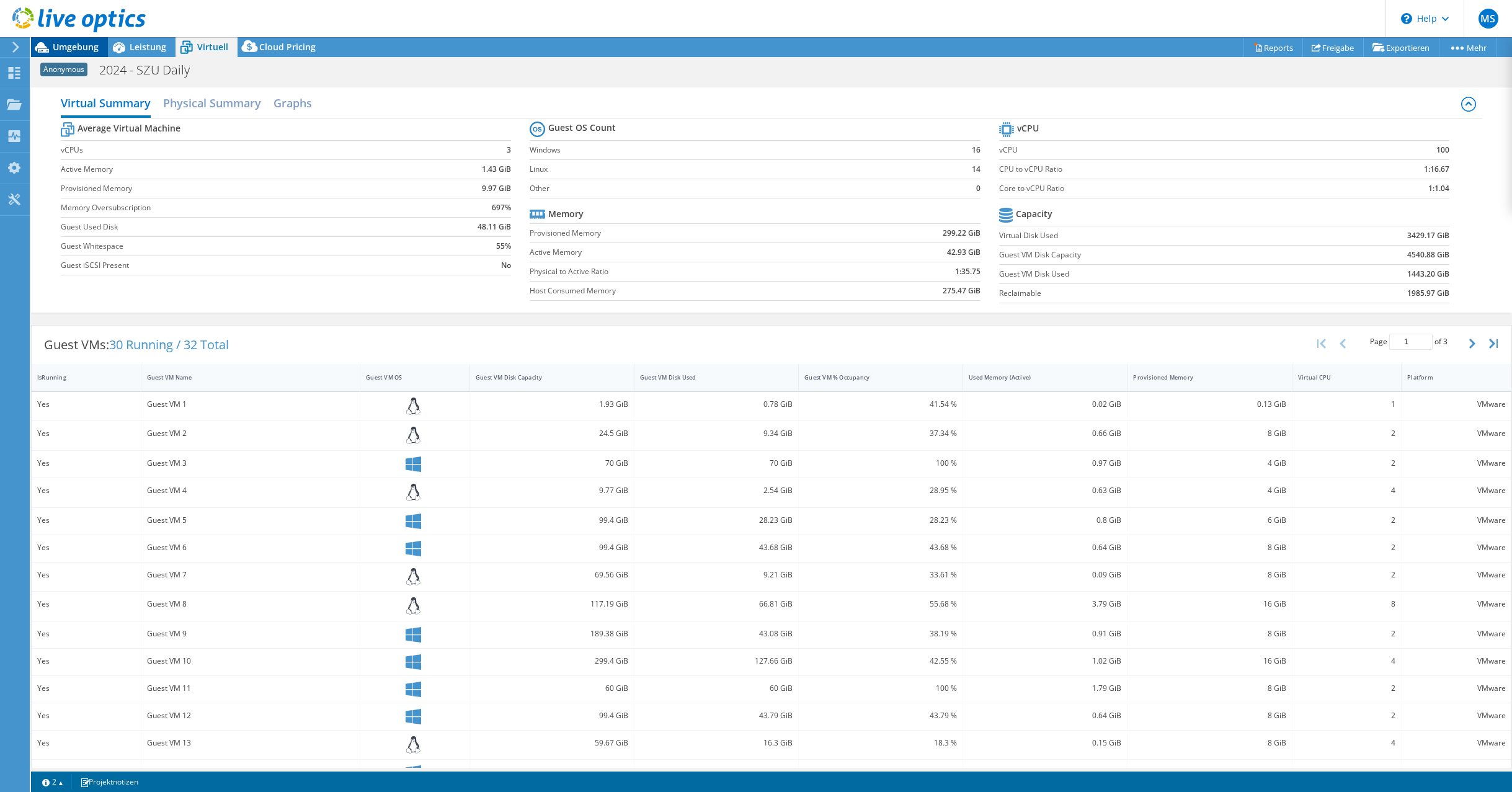
click at [64, 47] on span "Umgebung" at bounding box center [75, 47] width 46 height 12
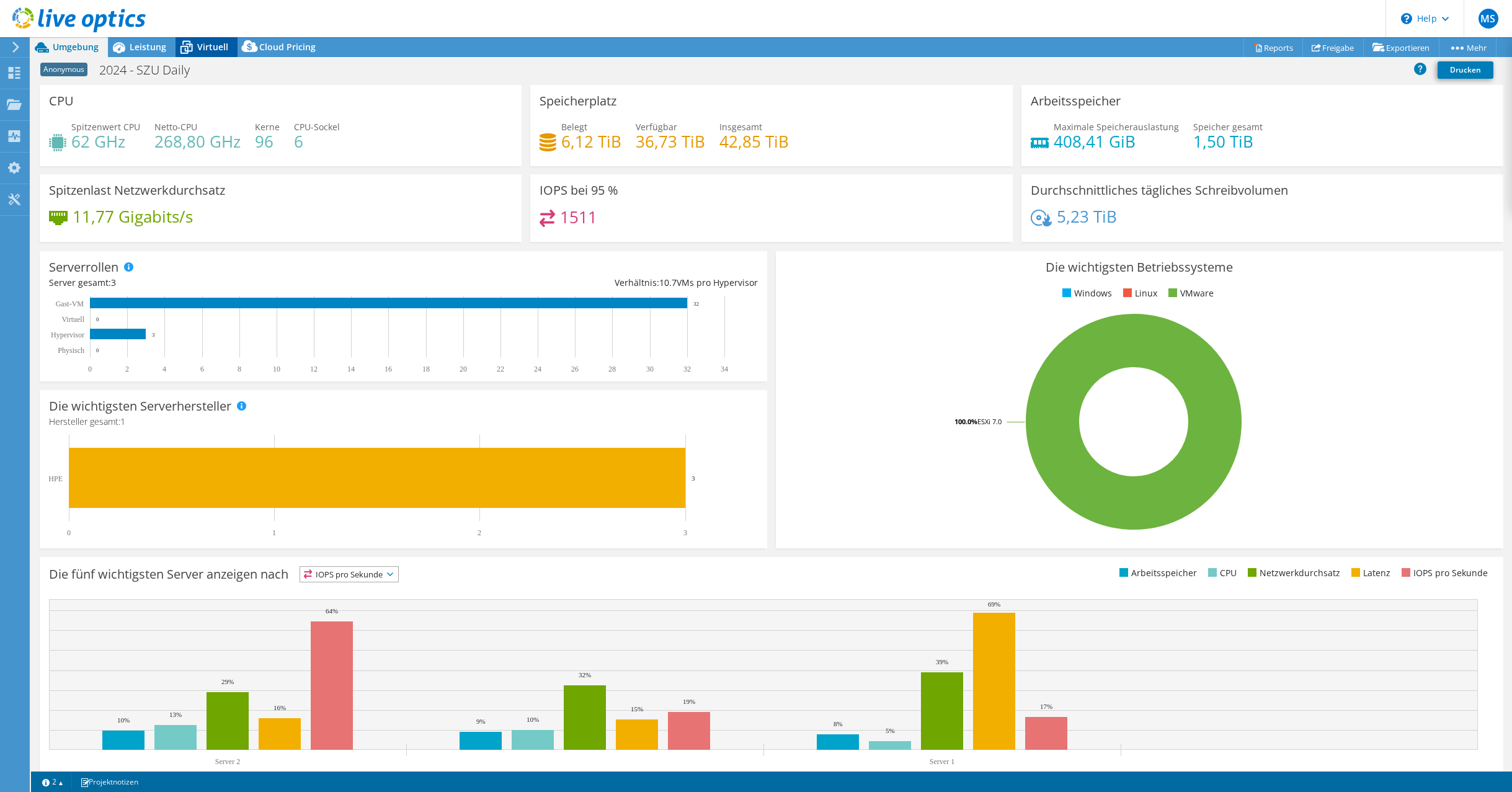
click at [207, 46] on span "Virtuell" at bounding box center [213, 47] width 31 height 12
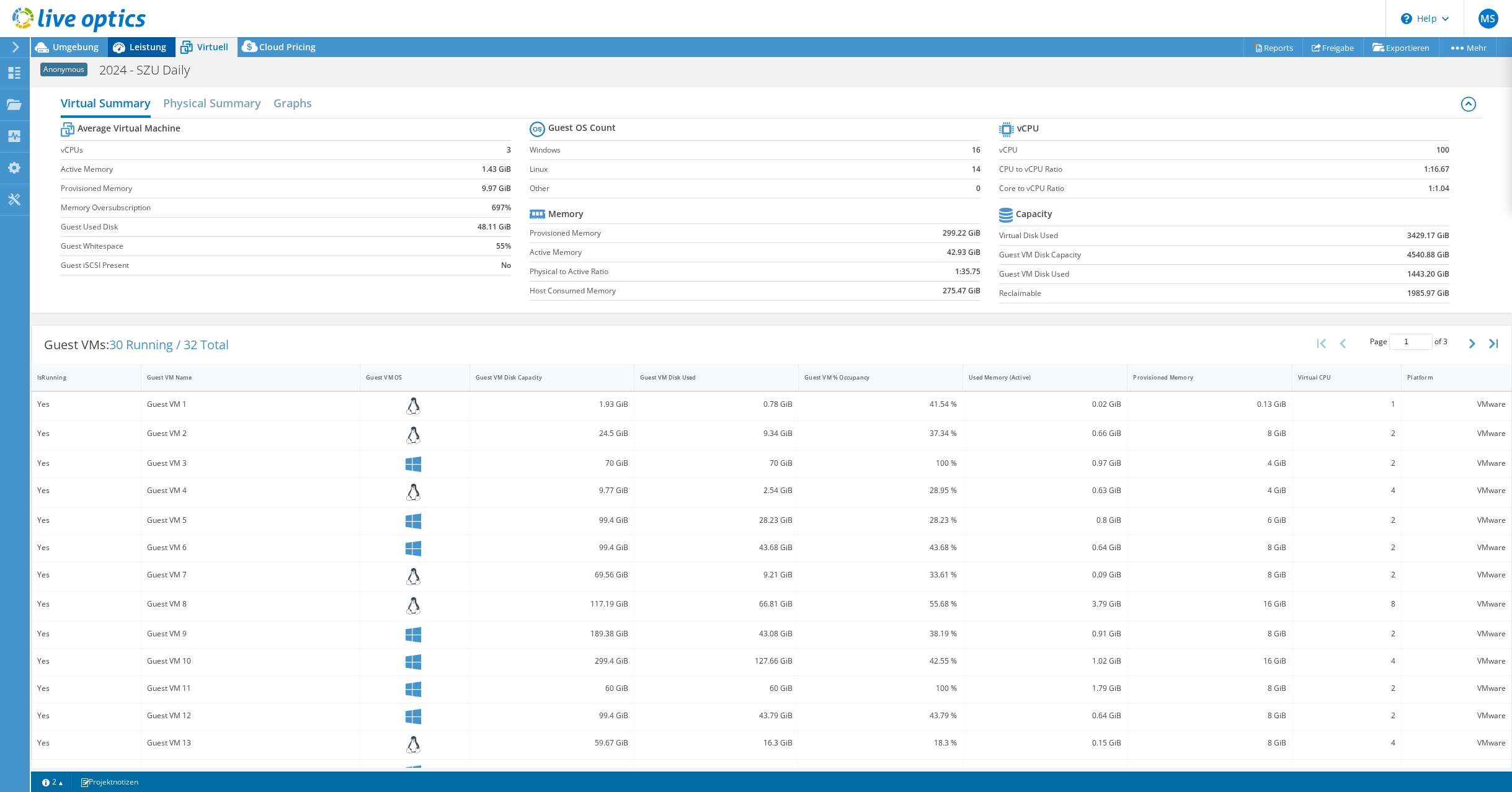
click at [149, 48] on span "Leistung" at bounding box center [147, 47] width 37 height 12
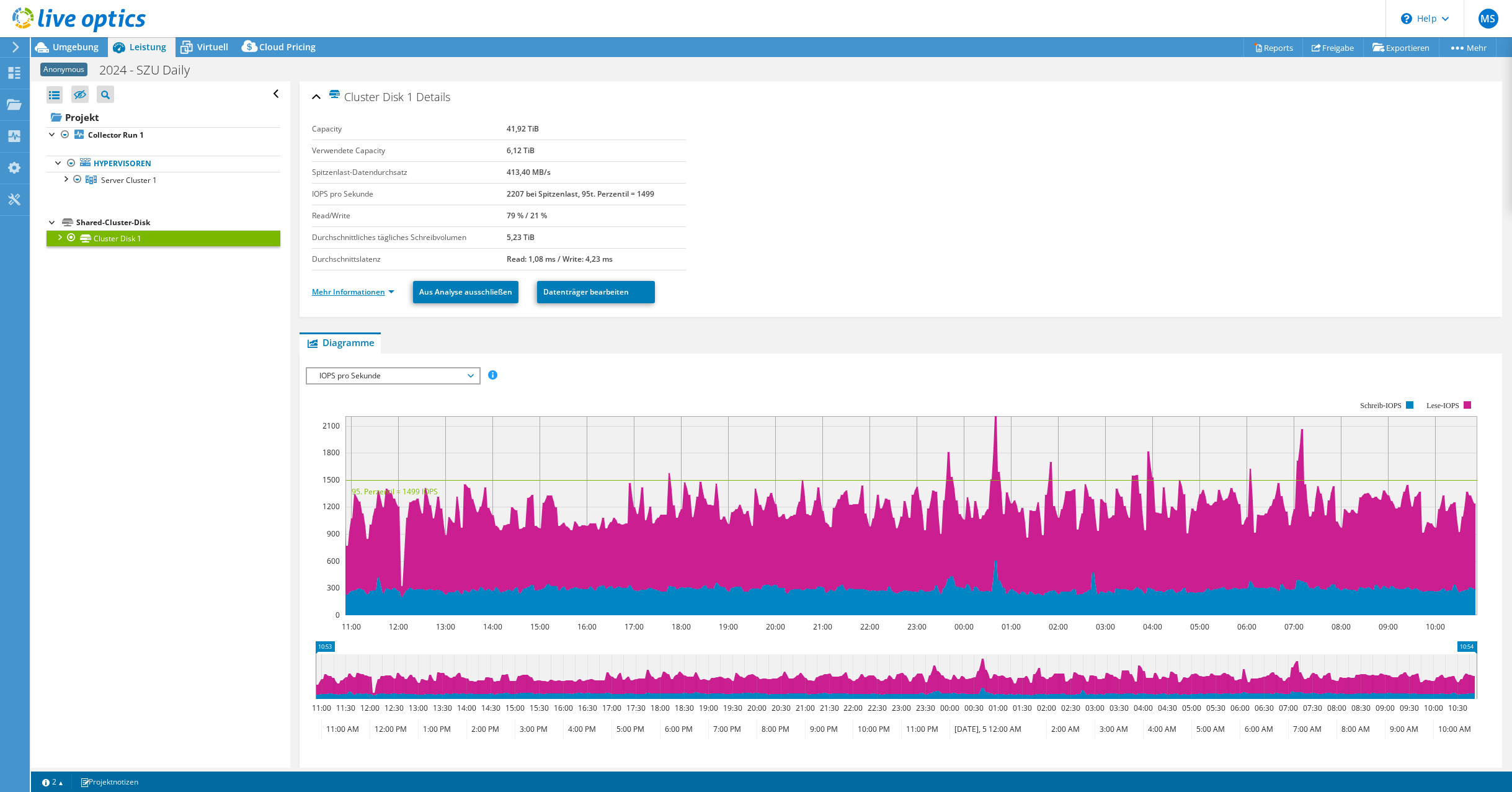
click at [385, 289] on link "Mehr Informationen" at bounding box center [353, 292] width 83 height 11
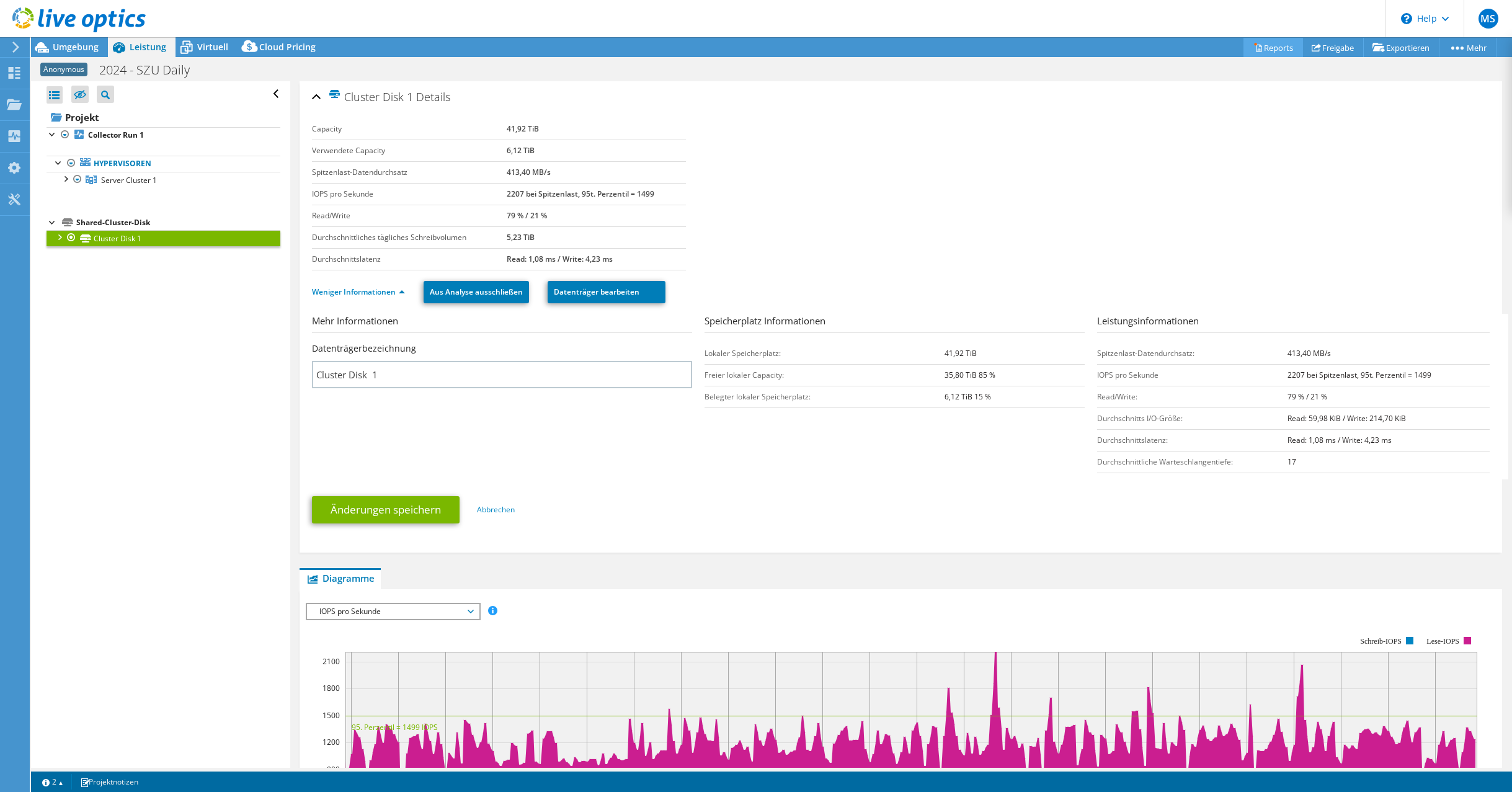
click at [1267, 48] on link "Reports" at bounding box center [1273, 47] width 59 height 19
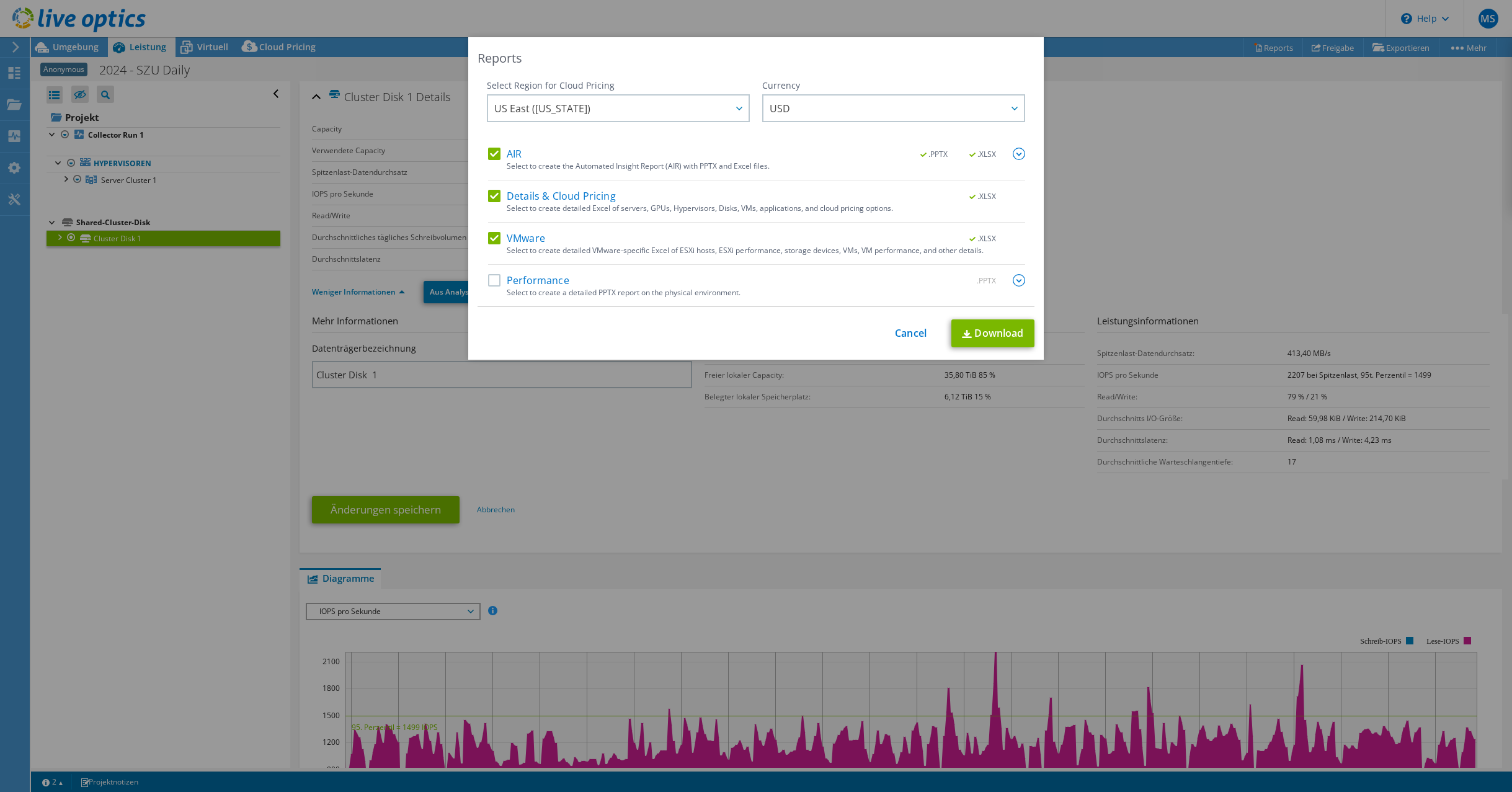
click at [490, 154] on label "AIR" at bounding box center [505, 154] width 33 height 13
click at [0, 0] on input "AIR" at bounding box center [0, 0] width 0 height 0
click at [495, 189] on div "AIR .PPTX .XLSX Select to create the Automated Insight Report (AIR) with PPTX a…" at bounding box center [757, 226] width 537 height 159
click at [488, 194] on label "Details & Cloud Pricing" at bounding box center [552, 196] width 127 height 13
click at [0, 0] on input "Details & Cloud Pricing" at bounding box center [0, 0] width 0 height 0
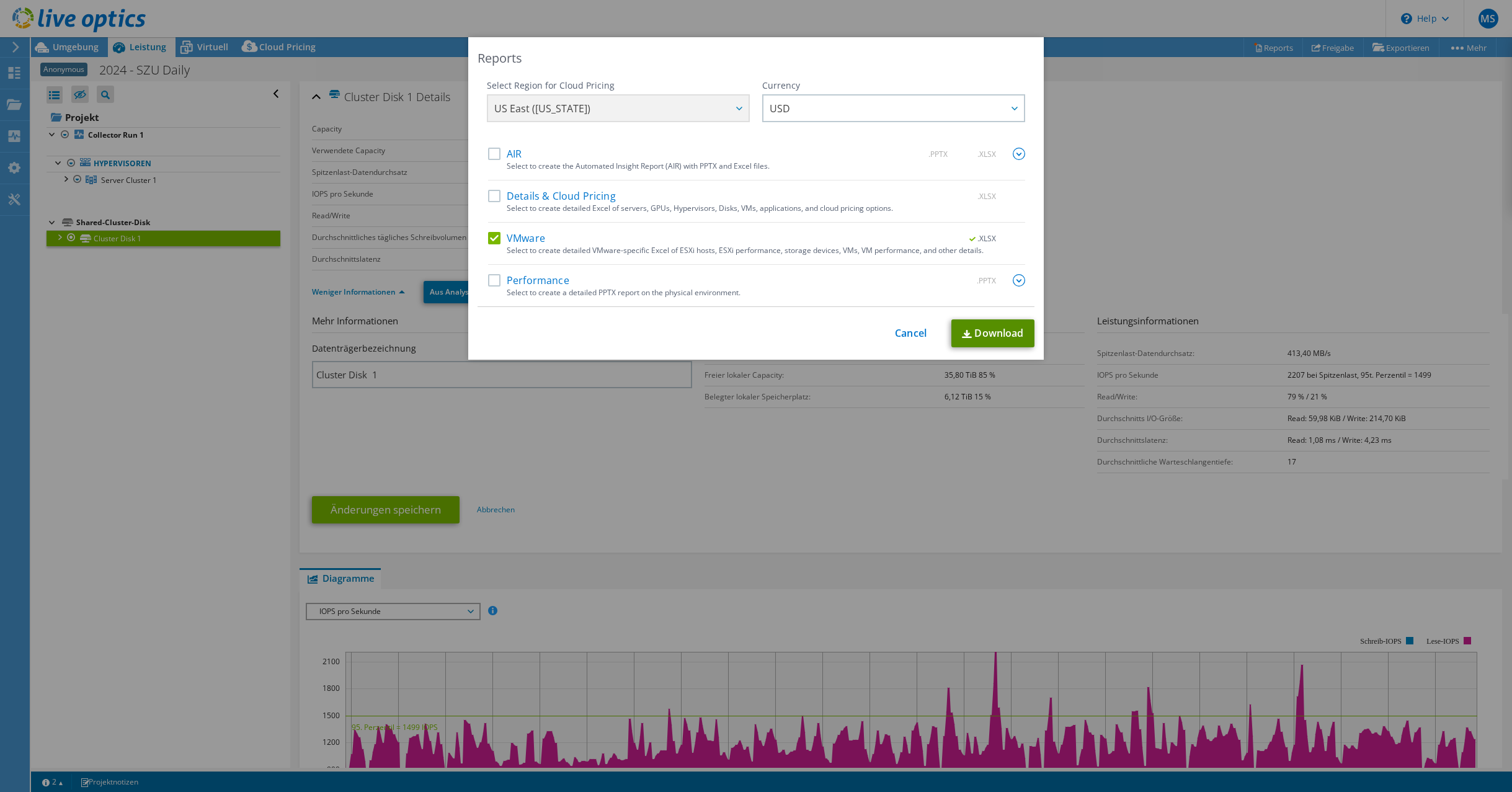
click at [997, 332] on link "Download" at bounding box center [993, 333] width 84 height 28
click at [1002, 334] on link "Download" at bounding box center [993, 333] width 84 height 28
click at [990, 327] on link "Download" at bounding box center [993, 333] width 84 height 28
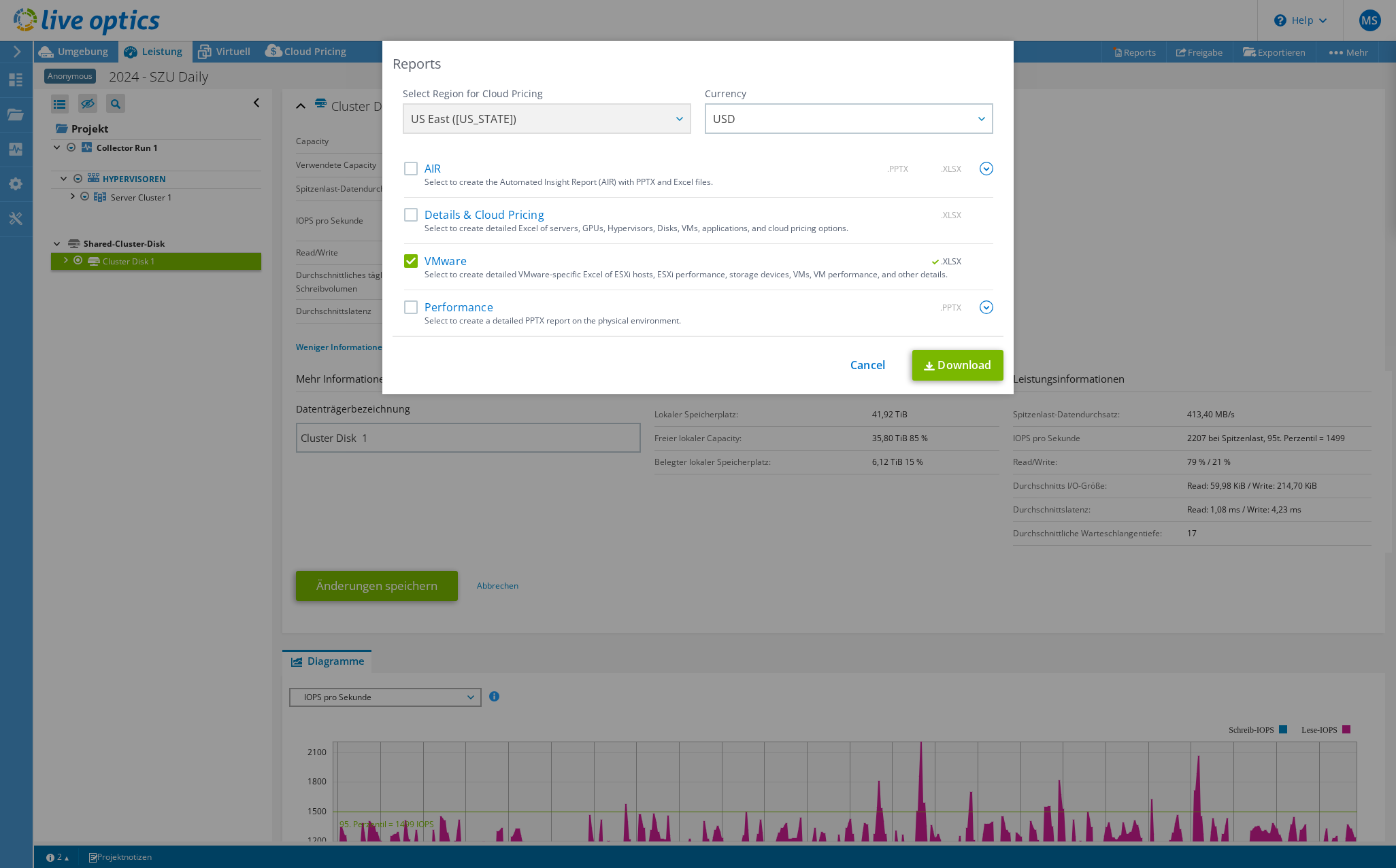
click at [1323, 165] on div "Reports Select Region for Cloud Pricing Asia Pacific ([GEOGRAPHIC_DATA]) [GEOGR…" at bounding box center [698, 433] width 1396 height 786
